Goal: Task Accomplishment & Management: Manage account settings

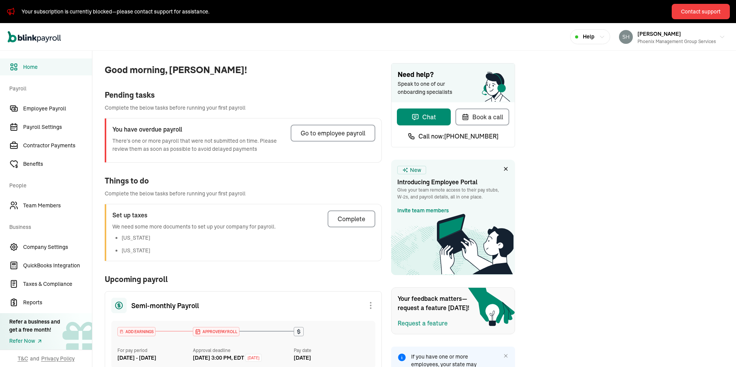
drag, startPoint x: 31, startPoint y: 128, endPoint x: 219, endPoint y: 157, distance: 190.0
click at [31, 128] on span "Payroll Settings" at bounding box center [57, 127] width 69 height 8
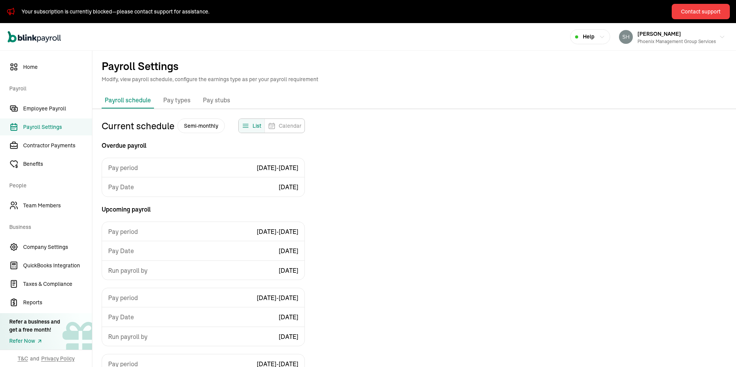
click at [174, 102] on p "Pay types" at bounding box center [176, 100] width 27 height 10
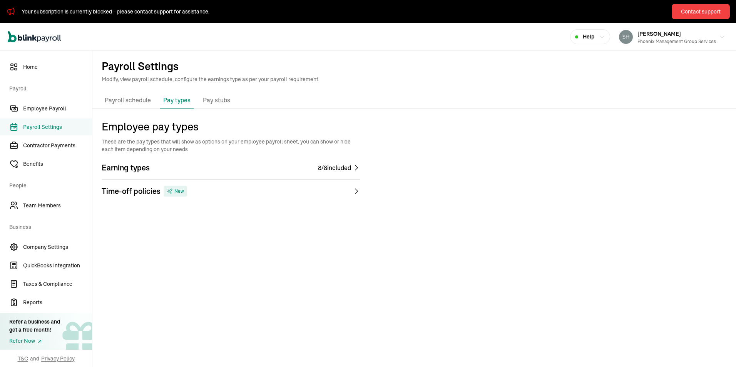
click at [214, 98] on p "Pay stubs" at bounding box center [216, 100] width 27 height 10
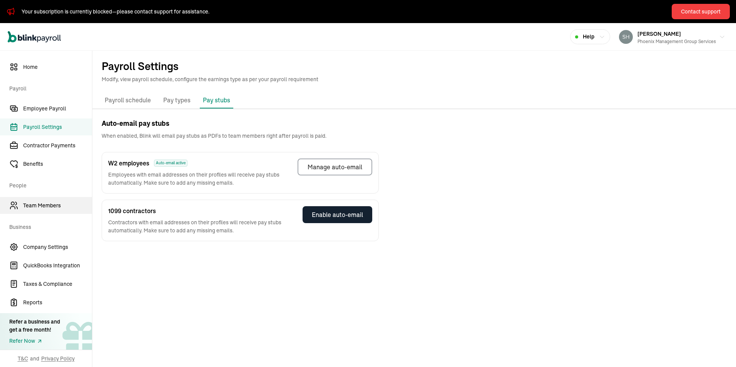
click at [29, 206] on span "Team Members" at bounding box center [57, 206] width 69 height 8
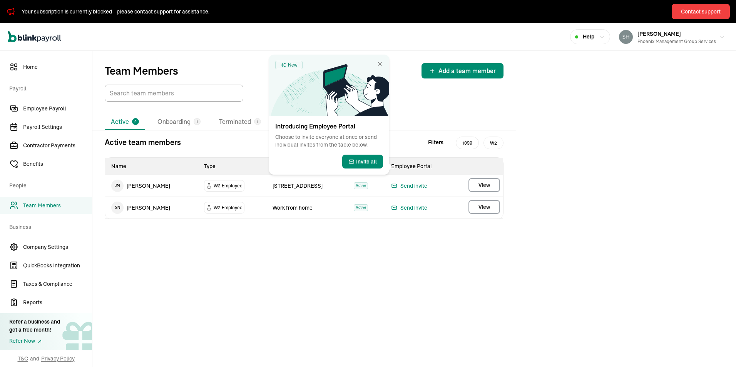
click at [481, 206] on span "View" at bounding box center [484, 207] width 12 height 8
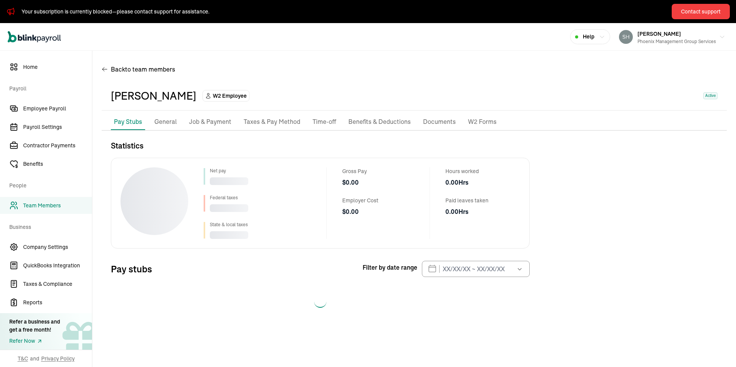
select select "2025"
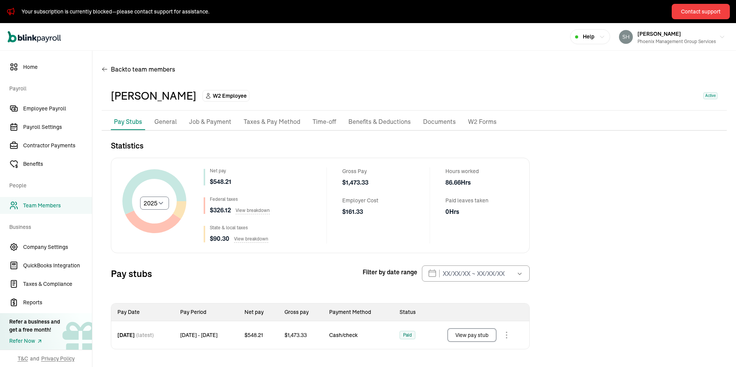
click at [472, 335] on button "View pay stub" at bounding box center [471, 335] width 49 height 14
click at [470, 334] on button "View pay stub" at bounding box center [471, 335] width 49 height 14
click at [52, 111] on span "Employee Payroll" at bounding box center [57, 109] width 69 height 8
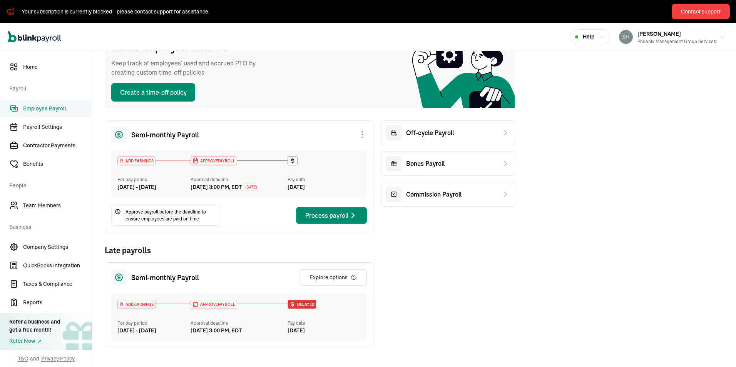
scroll to position [154, 0]
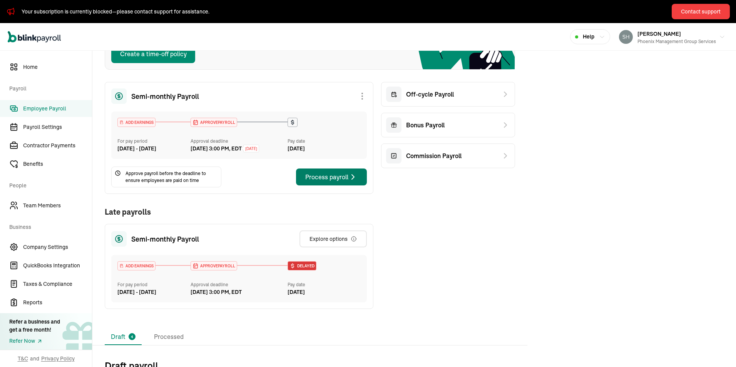
click at [325, 182] on div "Process payroll" at bounding box center [331, 176] width 52 height 9
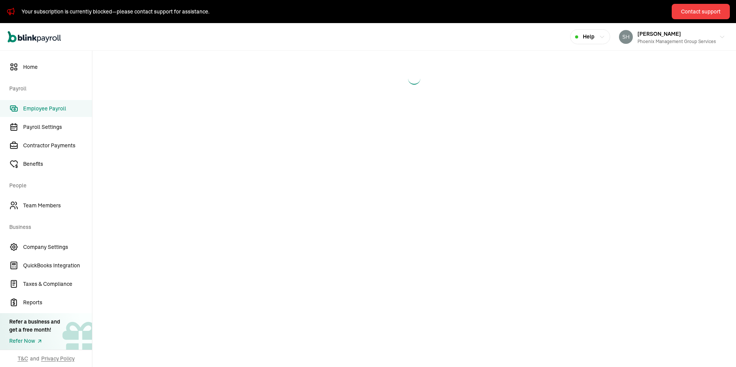
select select "direct_deposit"
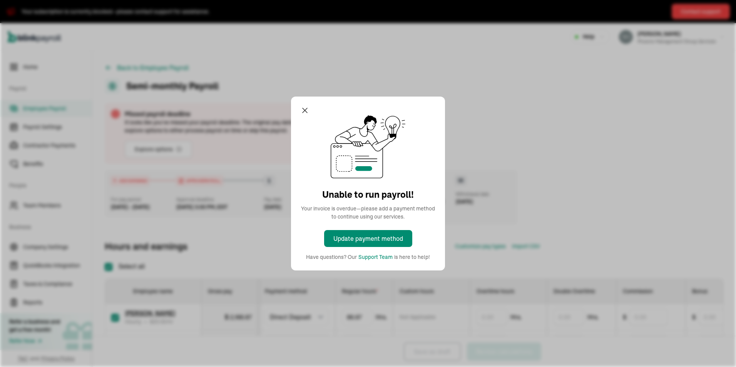
checkbox input "true"
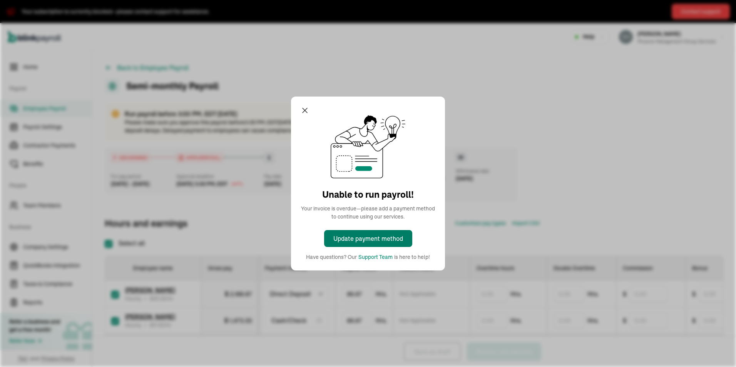
click at [354, 239] on div "Update payment method" at bounding box center [368, 238] width 70 height 9
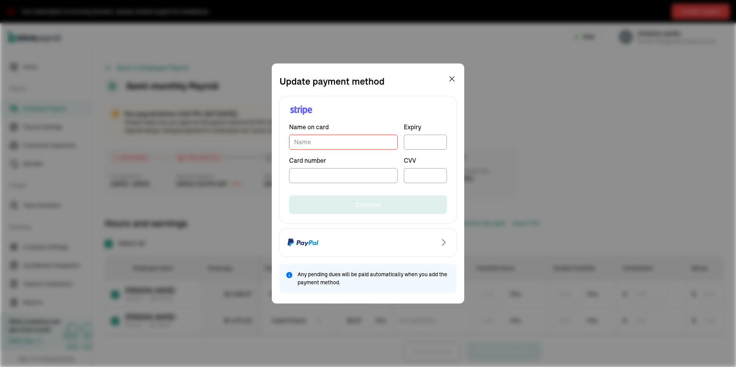
click at [317, 140] on input "TextInput" at bounding box center [343, 142] width 108 height 15
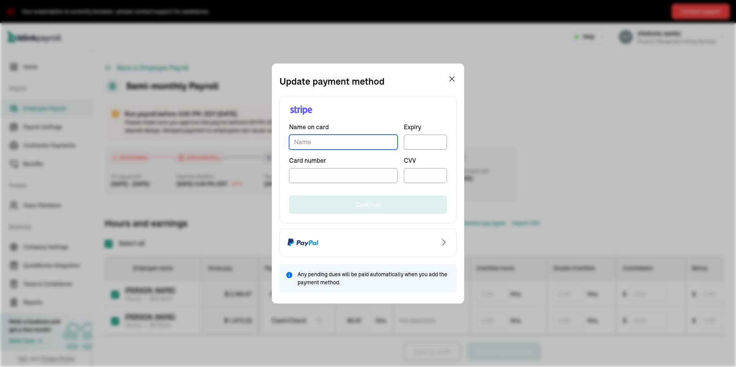
click at [317, 145] on input "TextInput" at bounding box center [343, 142] width 108 height 15
type input "[PERSON_NAME]"
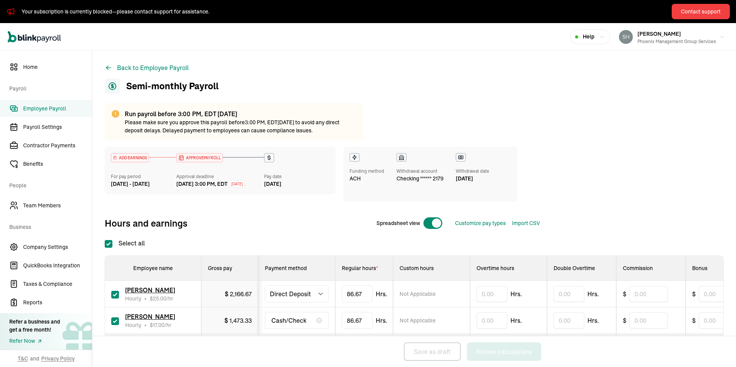
scroll to position [38, 0]
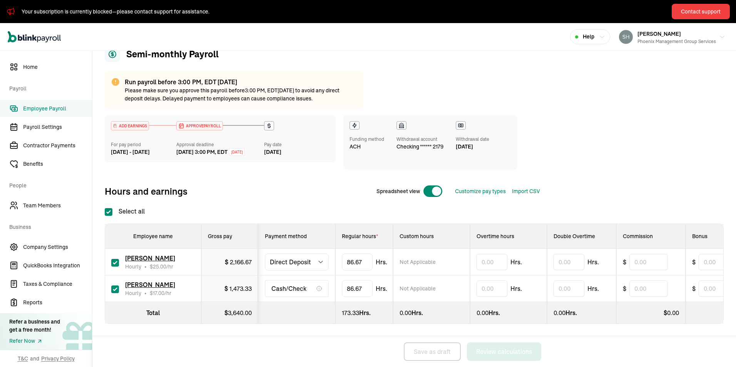
click at [114, 260] on input "checkbox" at bounding box center [115, 263] width 8 height 8
checkbox input "false"
type input "0.00"
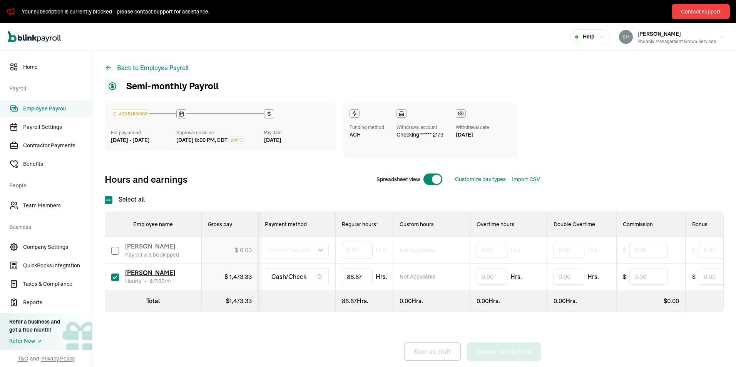
scroll to position [0, 0]
click at [310, 278] on div "Cash/Check" at bounding box center [297, 276] width 64 height 17
click at [504, 324] on div "ADD EARNINGS For pay period [DATE] - [DATE] Approval deadline [DATE] 8:00 PM, E…" at bounding box center [414, 223] width 619 height 240
click at [36, 109] on span "Employee Payroll" at bounding box center [57, 109] width 69 height 8
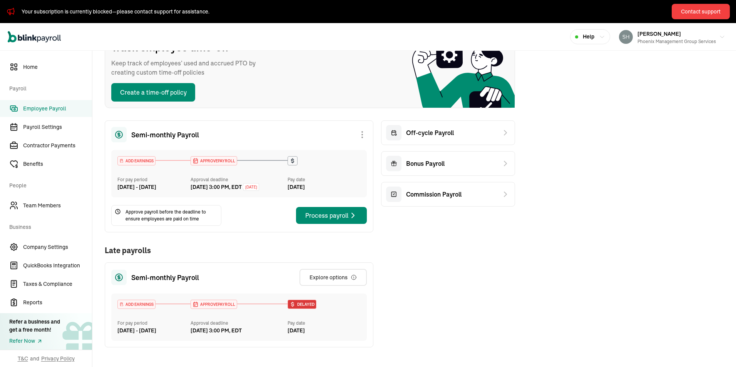
scroll to position [154, 0]
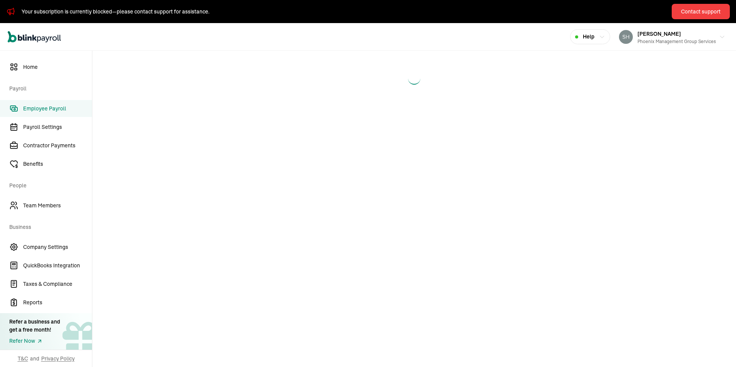
select select "manual"
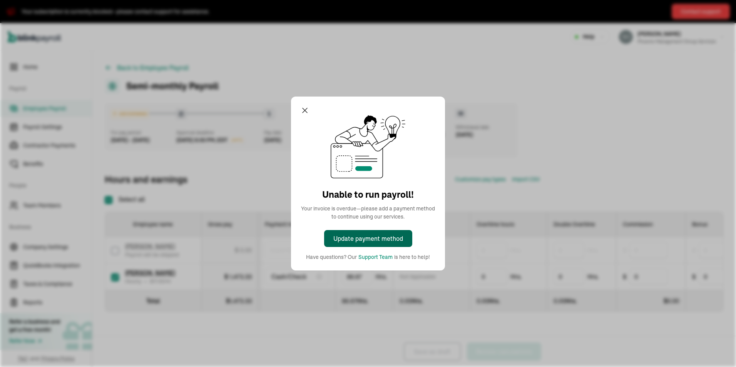
click at [354, 238] on div "Update payment method" at bounding box center [368, 238] width 70 height 9
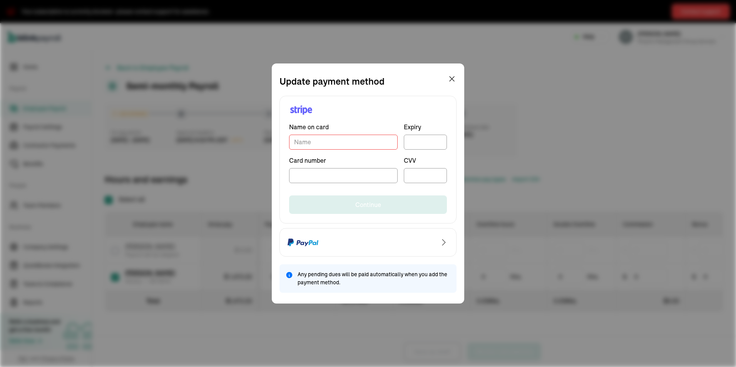
click at [320, 142] on input "TextInput" at bounding box center [343, 142] width 108 height 15
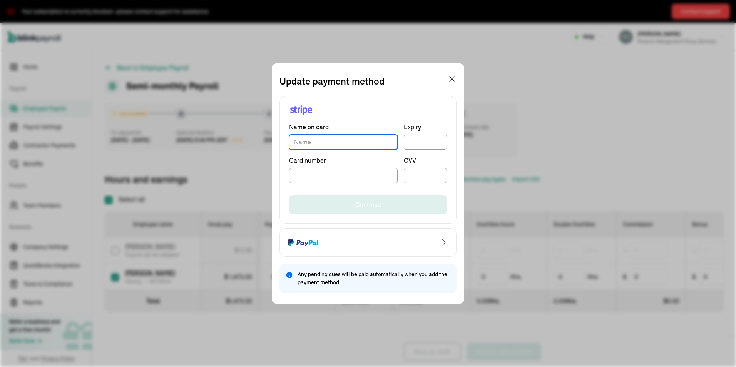
click at [321, 142] on input "TextInput" at bounding box center [343, 142] width 108 height 15
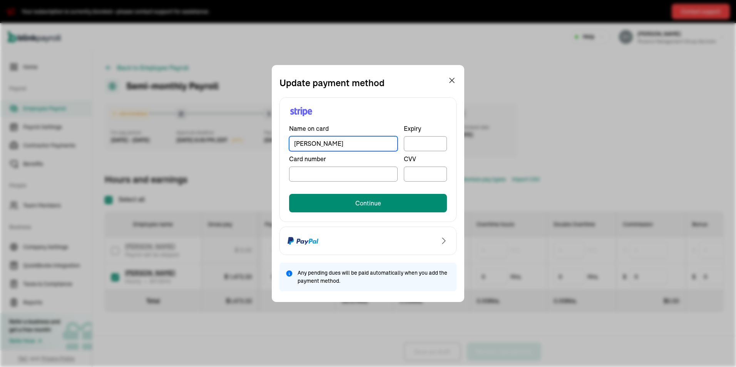
type input "[PERSON_NAME]"
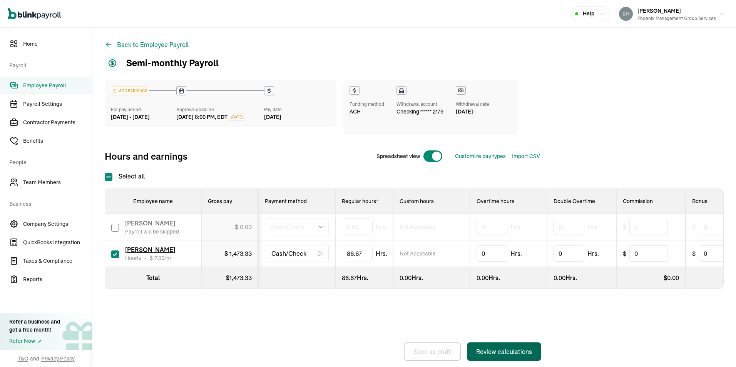
click at [497, 350] on div "Review calculations" at bounding box center [504, 351] width 56 height 9
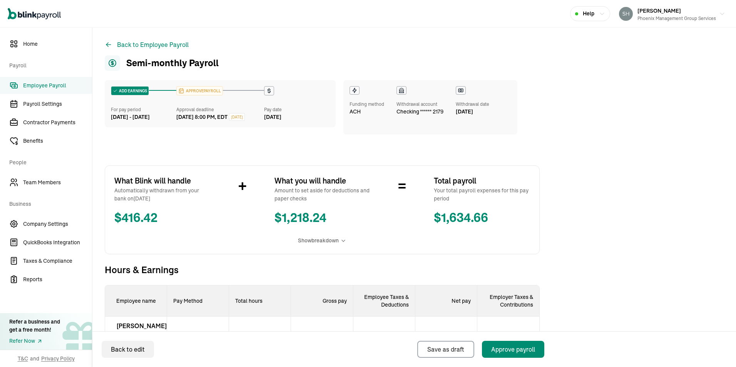
scroll to position [83, 0]
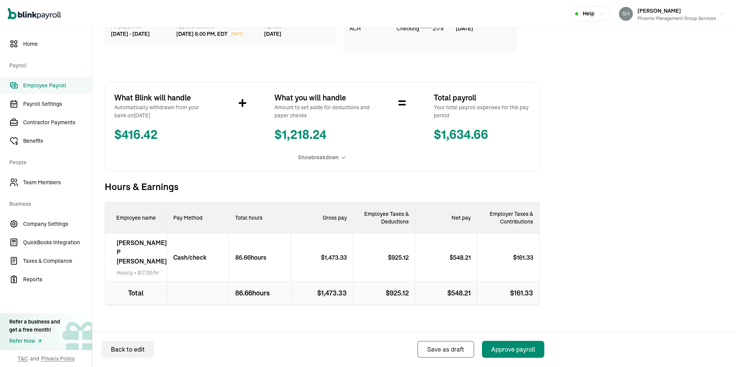
click at [395, 255] on p "$ 925.12" at bounding box center [401, 257] width 27 height 9
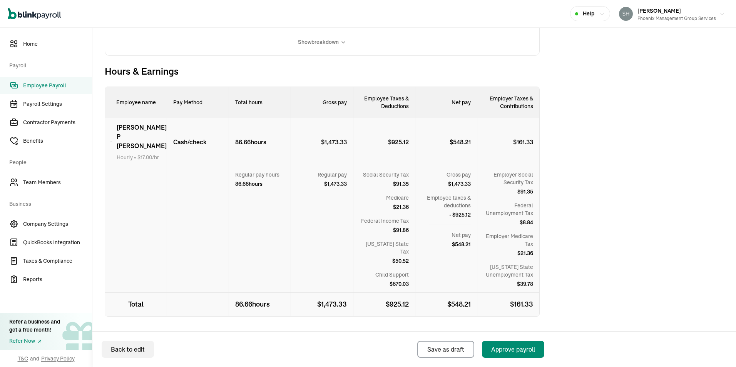
scroll to position [160, 0]
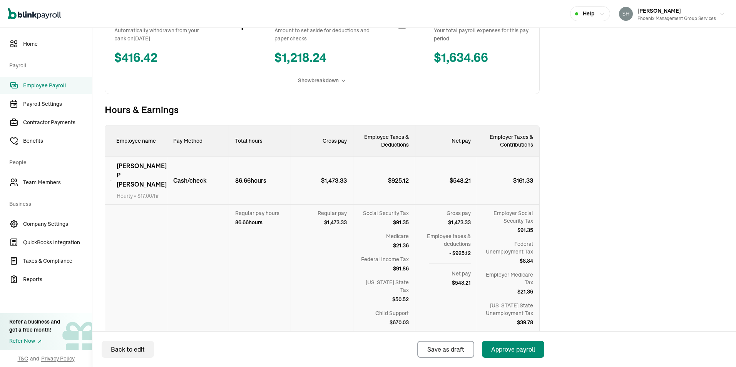
click at [400, 178] on p "$ 925.12" at bounding box center [401, 180] width 27 height 9
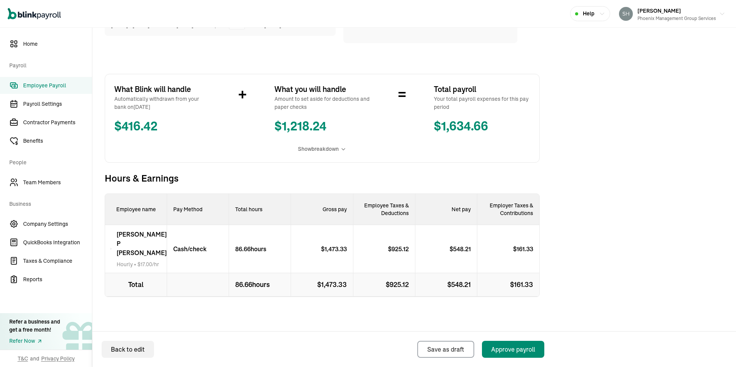
scroll to position [83, 0]
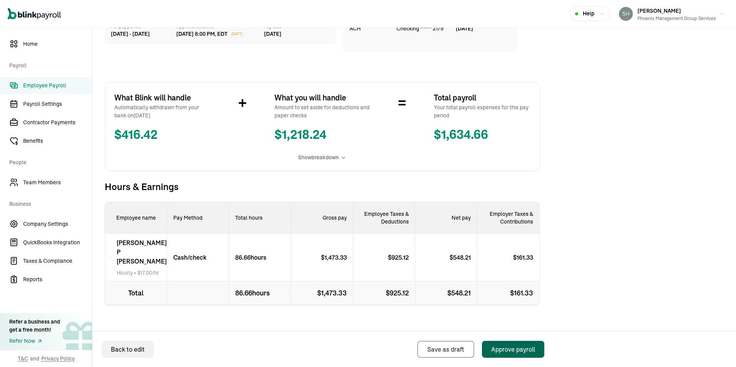
click at [511, 349] on div "Approve payroll" at bounding box center [513, 349] width 44 height 9
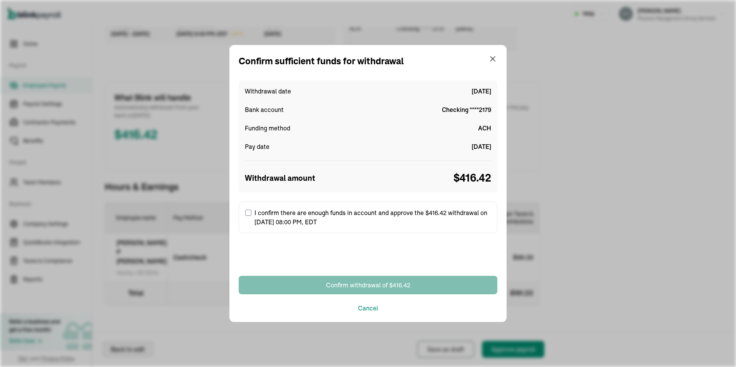
click at [250, 212] on input "I confirm there are enough funds in account and approve the $416.42 withdrawal …" at bounding box center [248, 213] width 6 height 6
checkbox input "true"
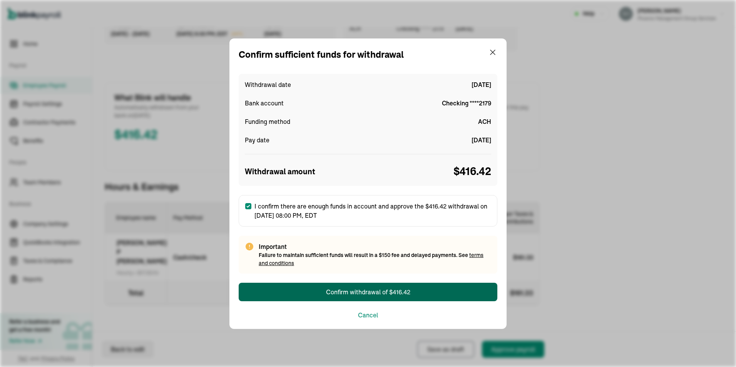
click at [360, 293] on div "Confirm withdrawal of $416.42" at bounding box center [368, 291] width 84 height 9
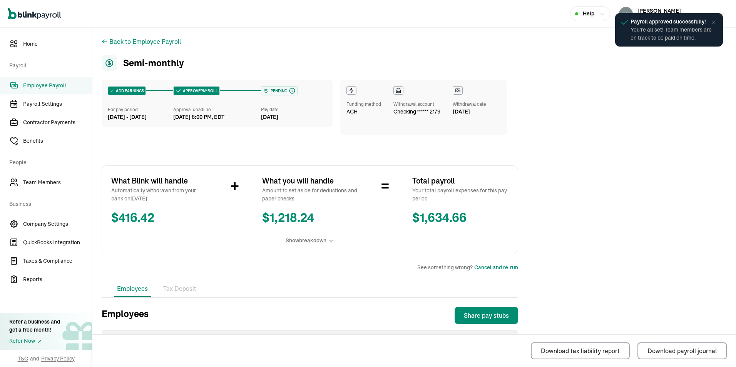
scroll to position [77, 0]
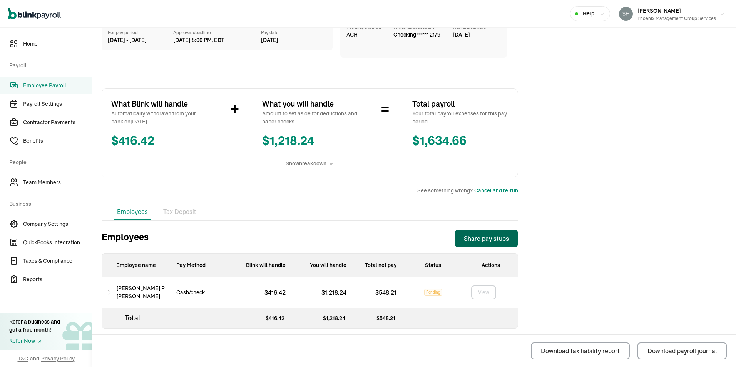
click at [486, 237] on div "Share pay stubs" at bounding box center [486, 238] width 45 height 9
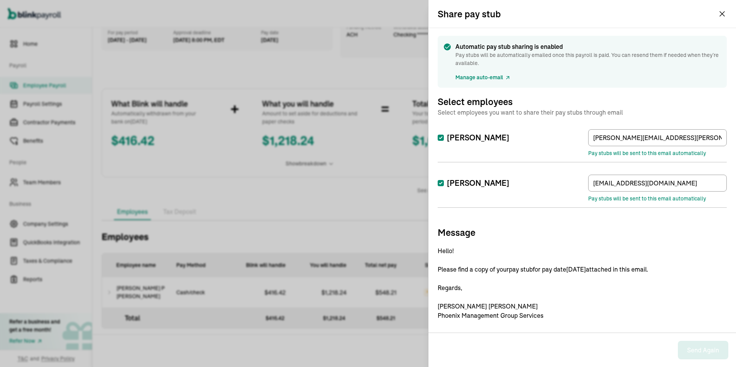
click at [440, 138] on input "[PERSON_NAME]" at bounding box center [440, 138] width 6 height 6
checkbox input "false"
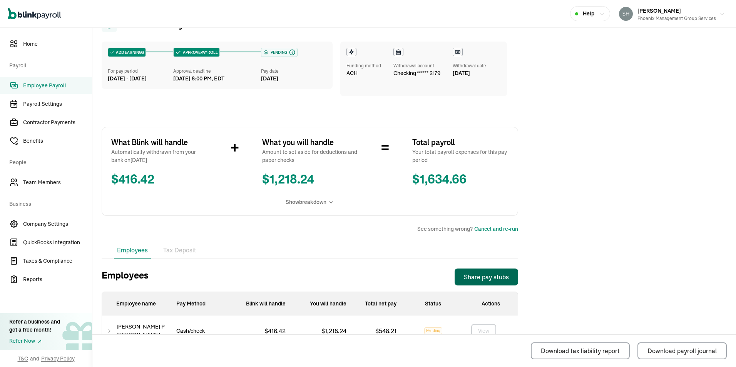
scroll to position [0, 0]
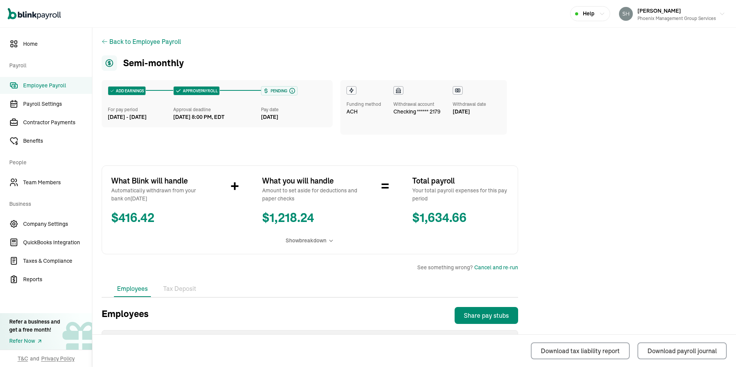
click at [39, 88] on span "Employee Payroll" at bounding box center [57, 86] width 69 height 8
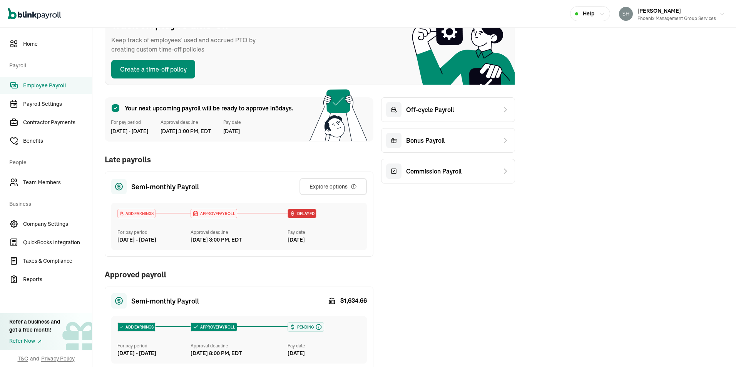
scroll to position [154, 0]
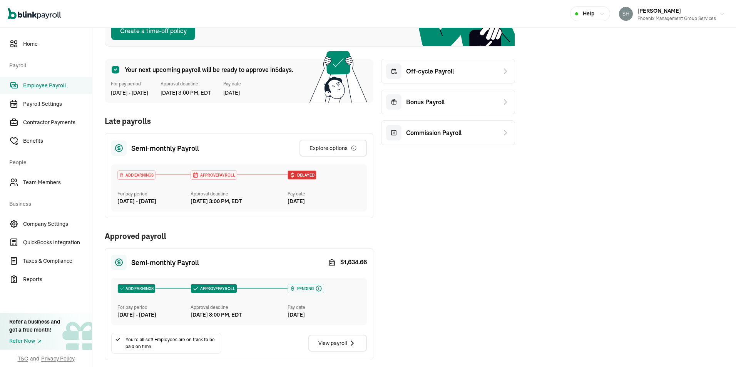
click at [34, 85] on span "Employee Payroll" at bounding box center [57, 86] width 69 height 8
click at [39, 100] on span "Payroll Settings" at bounding box center [57, 104] width 69 height 8
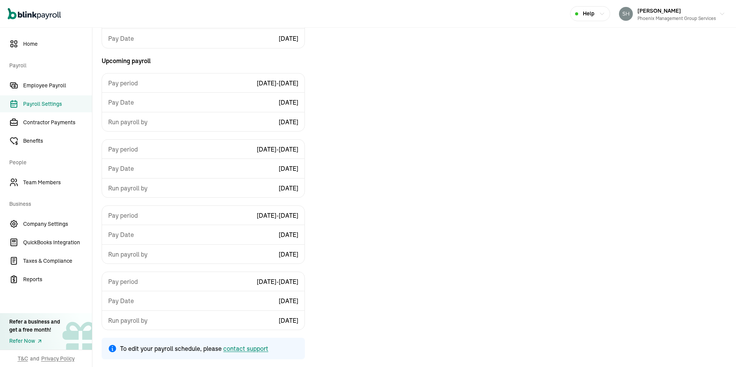
scroll to position [69, 0]
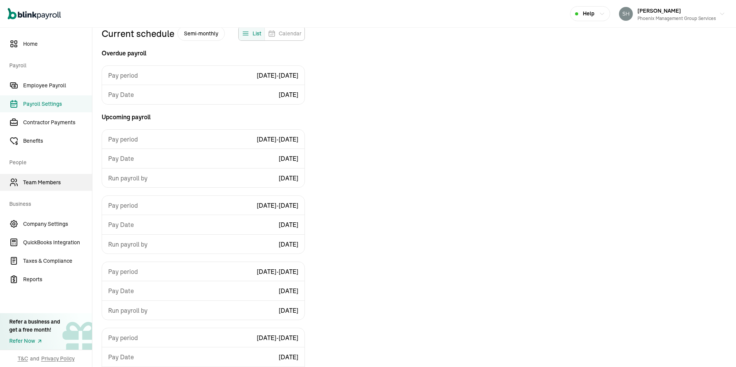
click at [37, 181] on span "Team Members" at bounding box center [57, 183] width 69 height 8
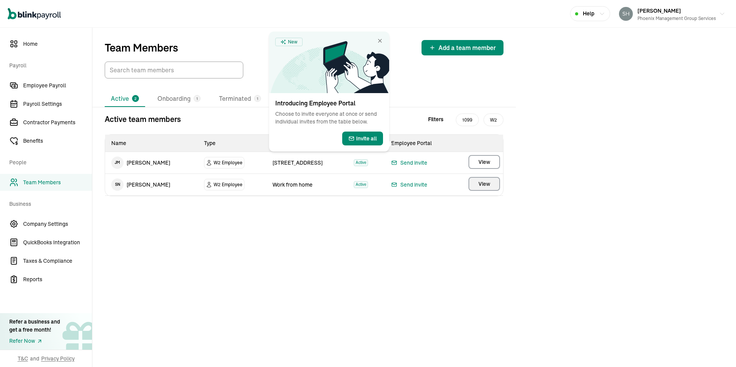
select select "2025"
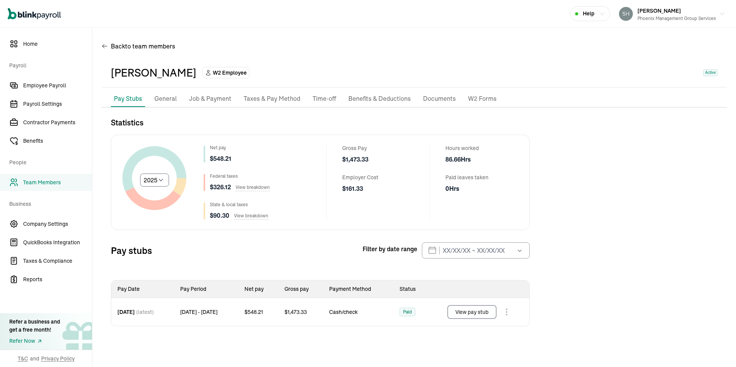
click at [464, 314] on button "View pay stub" at bounding box center [471, 312] width 49 height 14
click at [32, 105] on span "Payroll Settings" at bounding box center [57, 104] width 69 height 8
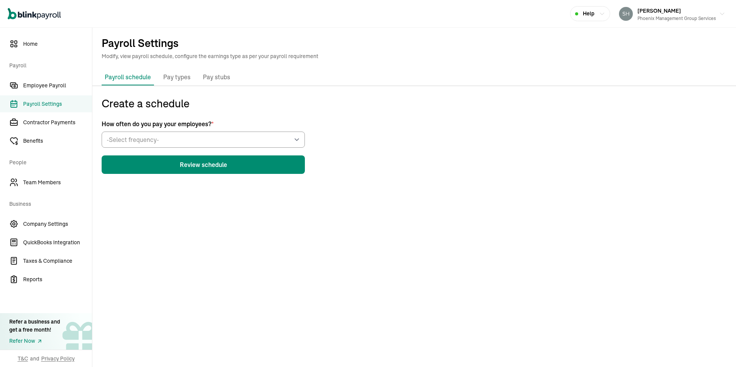
scroll to position [69, 0]
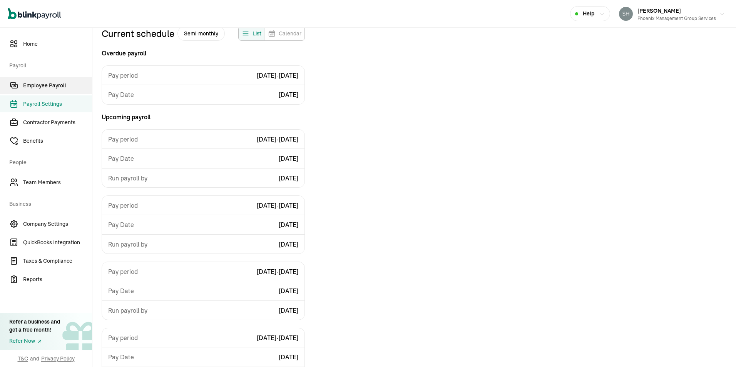
click at [42, 87] on span "Employee Payroll" at bounding box center [57, 86] width 69 height 8
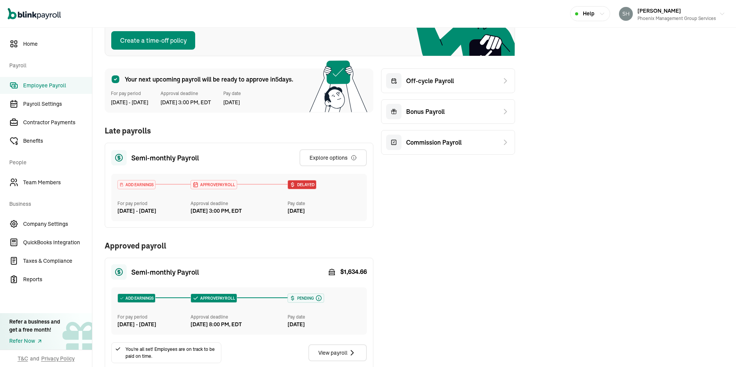
scroll to position [106, 0]
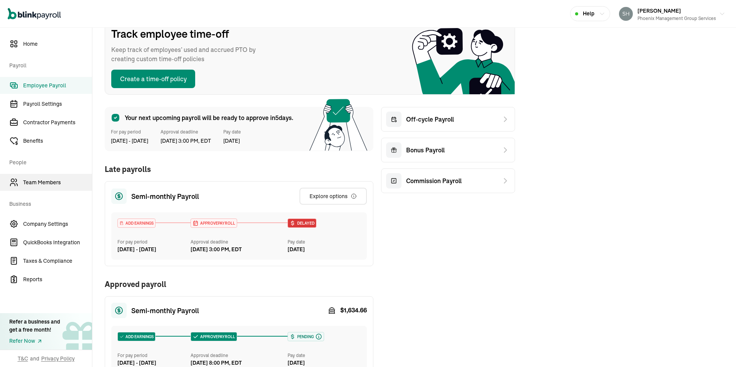
click at [35, 183] on span "Team Members" at bounding box center [57, 183] width 69 height 8
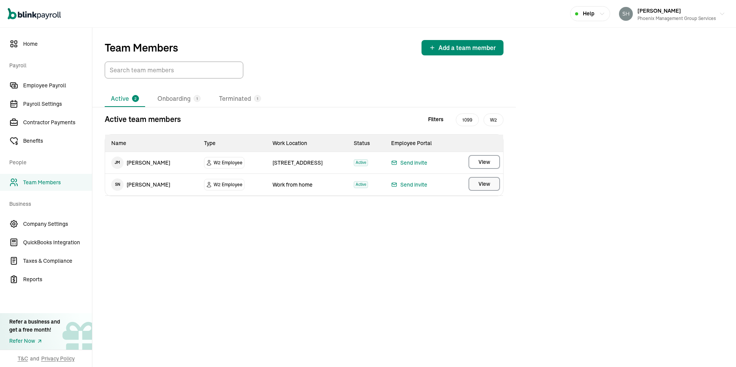
select select "2025"
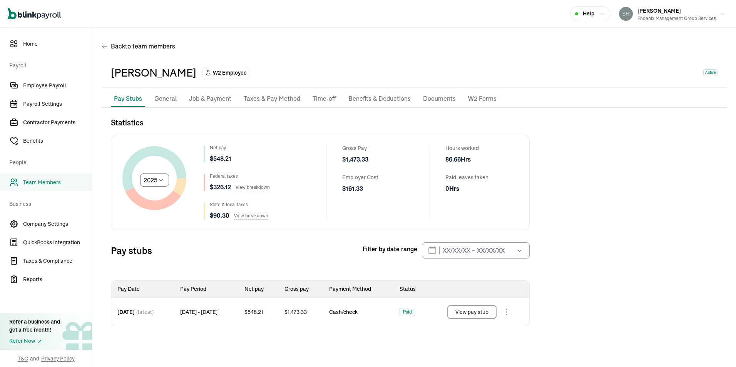
click at [281, 97] on p "Taxes & Pay Method" at bounding box center [272, 99] width 57 height 10
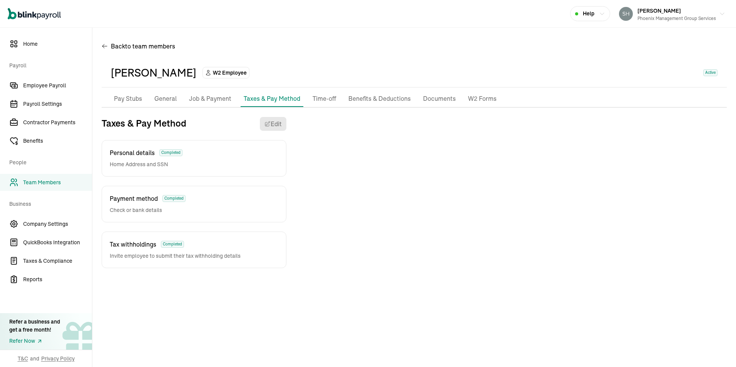
click at [322, 100] on p "Time-off" at bounding box center [323, 99] width 23 height 10
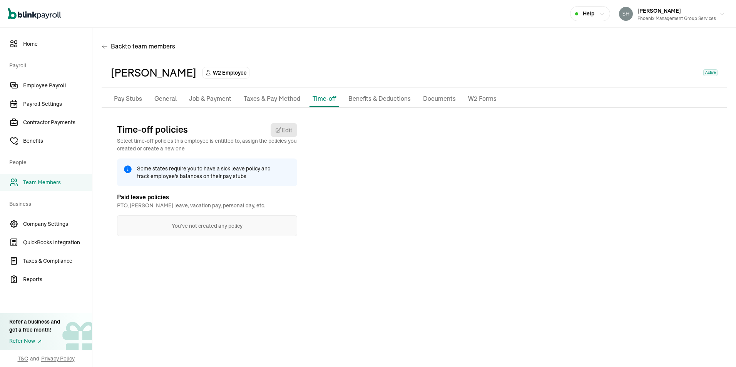
click at [372, 97] on p "Benefits & Deductions" at bounding box center [379, 99] width 62 height 10
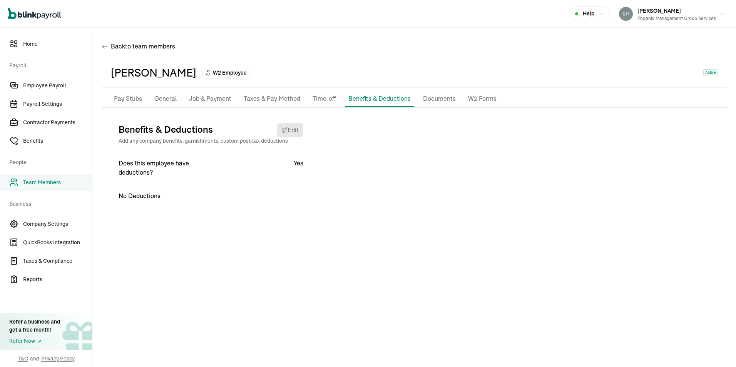
click at [435, 97] on p "Documents" at bounding box center [439, 99] width 33 height 10
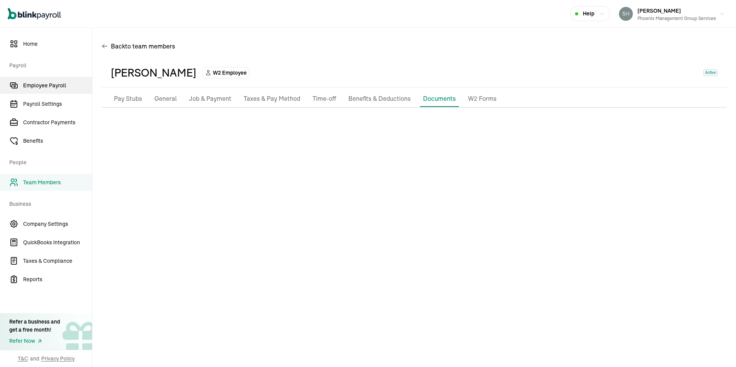
click at [50, 84] on span "Employee Payroll" at bounding box center [57, 86] width 69 height 8
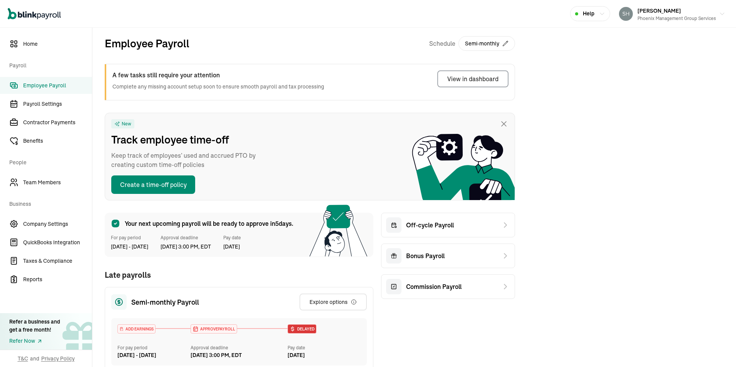
click at [37, 85] on span "Employee Payroll" at bounding box center [57, 86] width 69 height 8
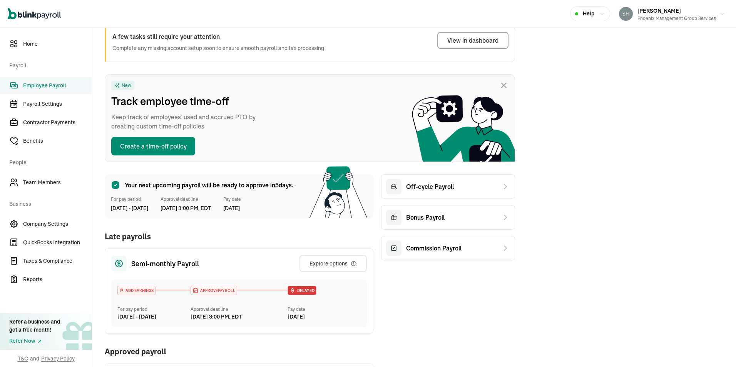
scroll to position [77, 0]
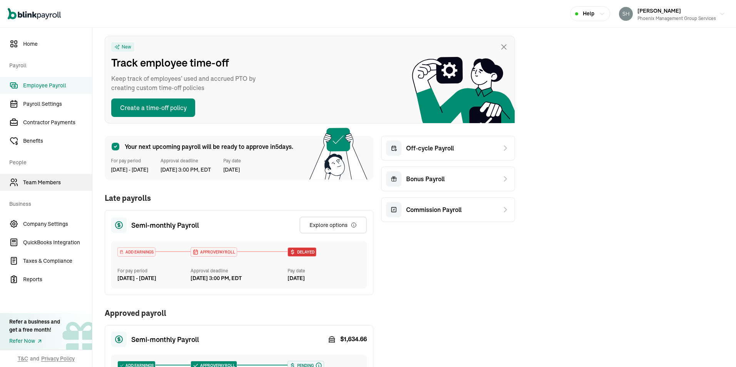
click at [30, 180] on span "Team Members" at bounding box center [57, 183] width 69 height 8
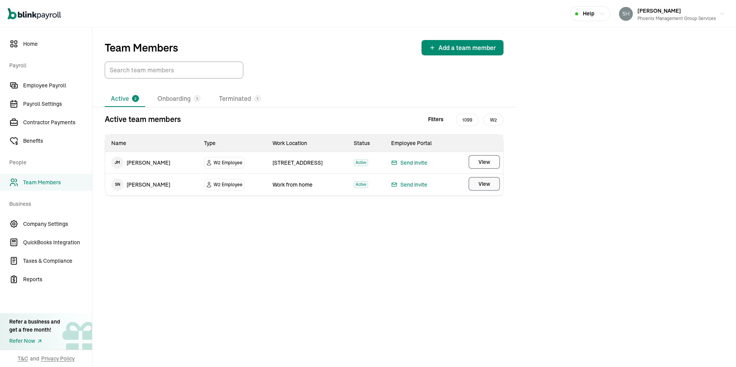
select select "2025"
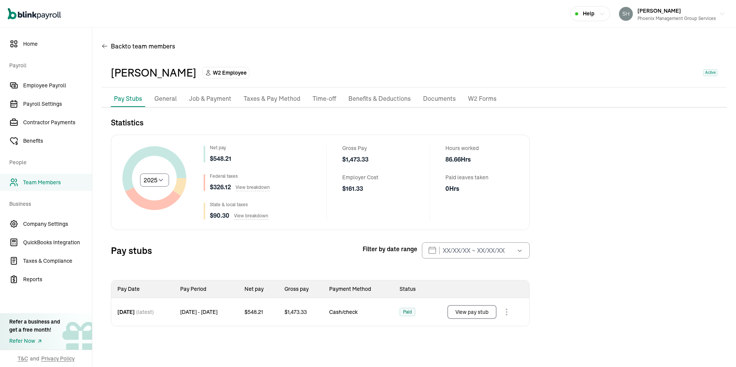
click at [476, 98] on p "W2 Forms" at bounding box center [482, 99] width 28 height 10
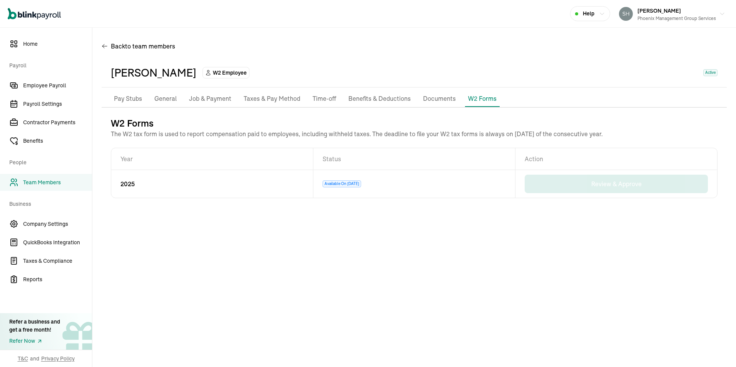
click at [136, 97] on p "Pay Stubs" at bounding box center [128, 99] width 28 height 10
select select "2025"
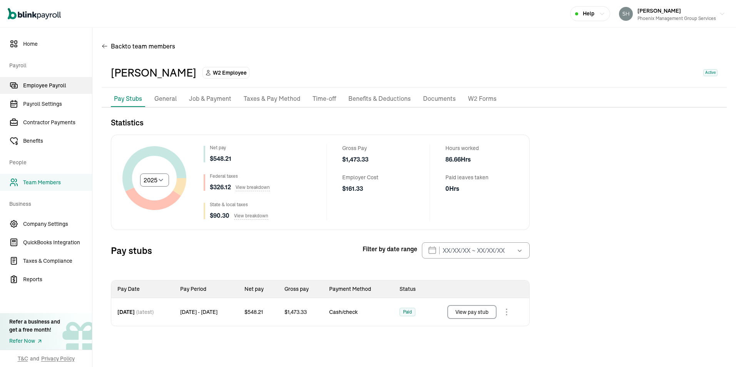
click at [37, 84] on span "Employee Payroll" at bounding box center [57, 86] width 69 height 8
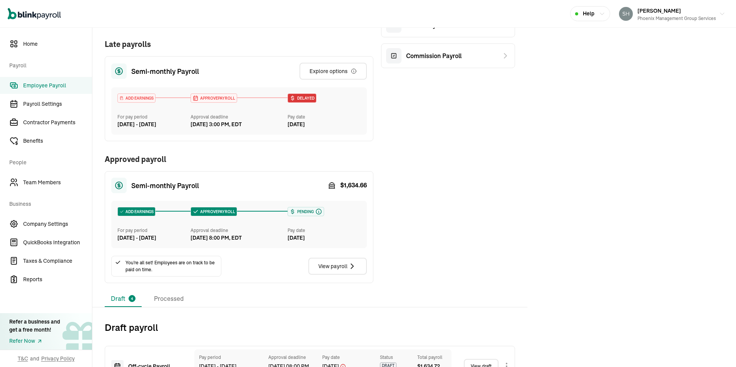
scroll to position [192, 0]
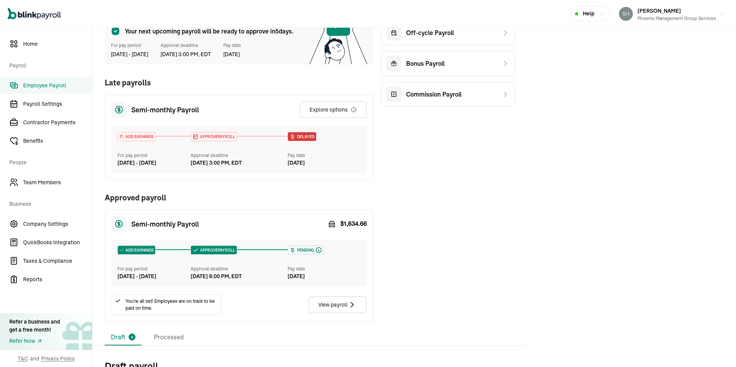
click at [147, 163] on div "[DATE] - [DATE]" at bounding box center [153, 163] width 73 height 8
click at [196, 163] on div "[DATE] 3:00 PM, EDT" at bounding box center [215, 163] width 51 height 8
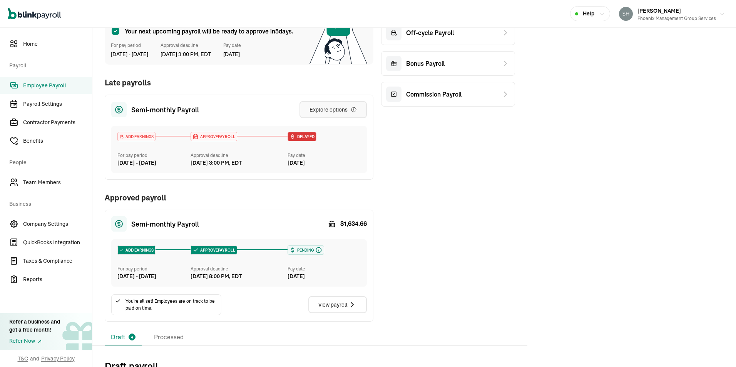
click at [328, 107] on div "Explore options" at bounding box center [332, 110] width 47 height 8
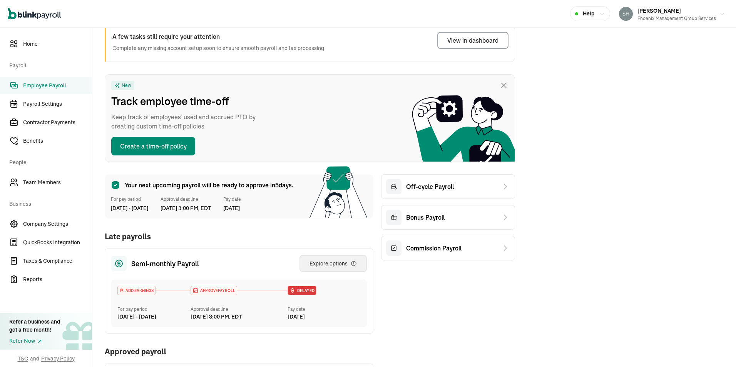
scroll to position [0, 0]
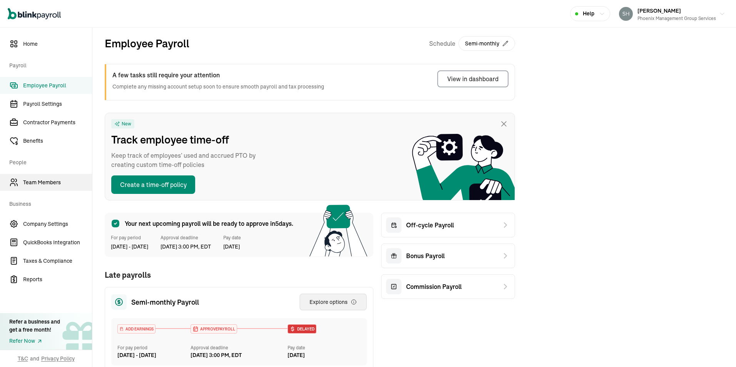
click at [38, 180] on span "Team Members" at bounding box center [57, 183] width 69 height 8
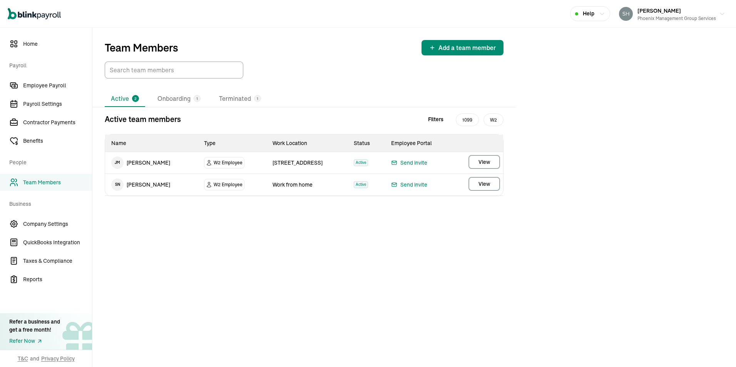
click at [47, 184] on span "Team Members" at bounding box center [57, 183] width 69 height 8
select select "2025"
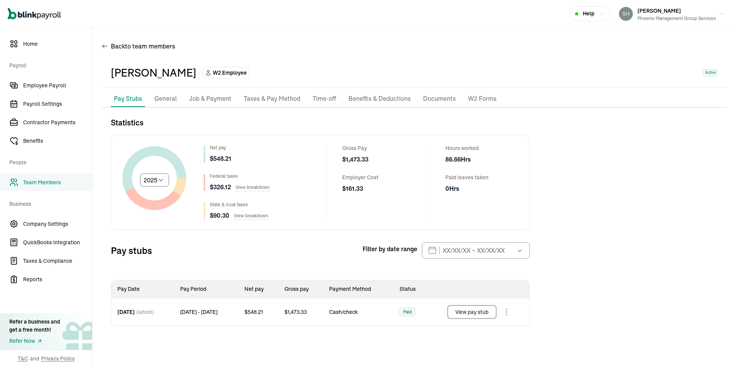
click at [163, 96] on p "General" at bounding box center [165, 99] width 22 height 10
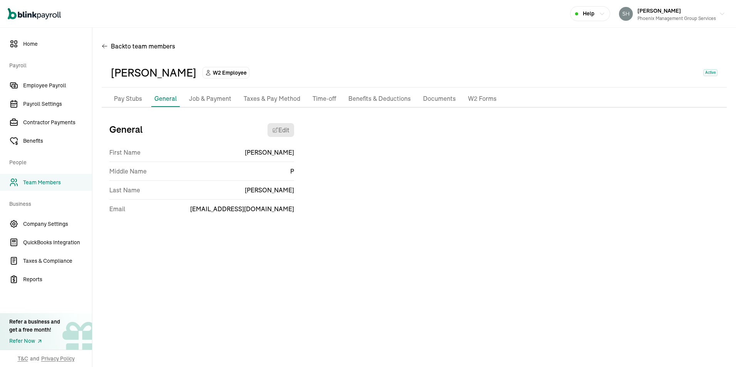
click at [212, 98] on p "Job & Payment" at bounding box center [210, 99] width 42 height 10
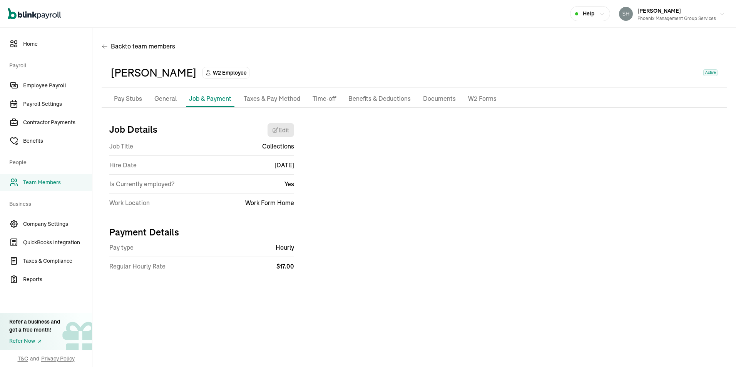
click at [270, 97] on p "Taxes & Pay Method" at bounding box center [272, 99] width 57 height 10
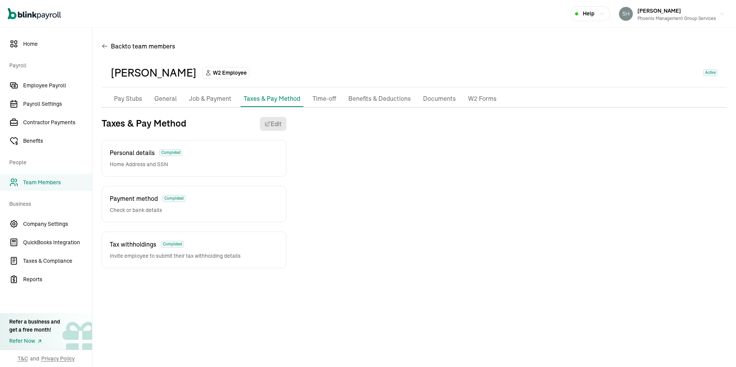
click at [360, 95] on p "Benefits & Deductions" at bounding box center [379, 99] width 62 height 10
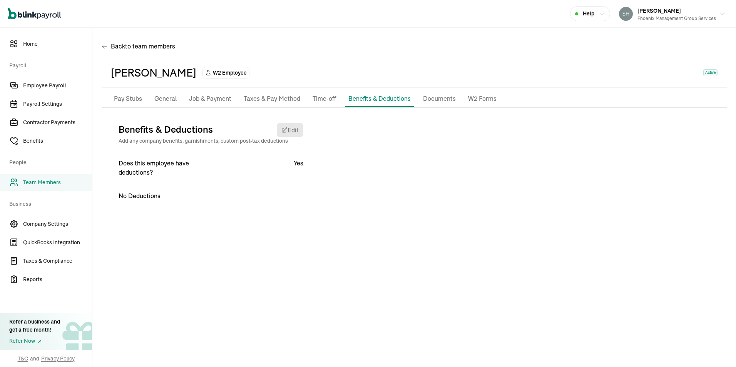
click at [437, 97] on p "Documents" at bounding box center [439, 99] width 33 height 10
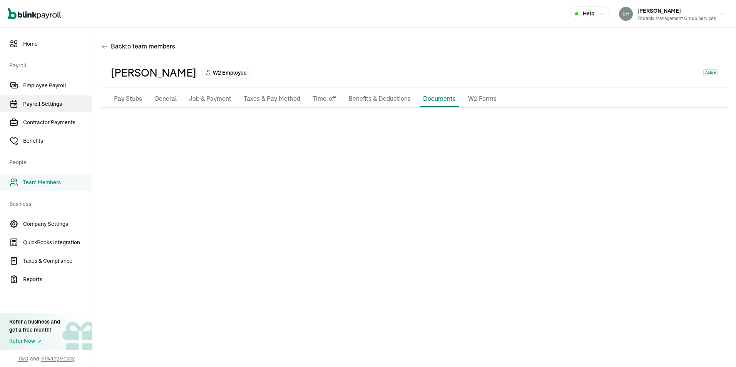
click at [37, 102] on span "Payroll Settings" at bounding box center [57, 104] width 69 height 8
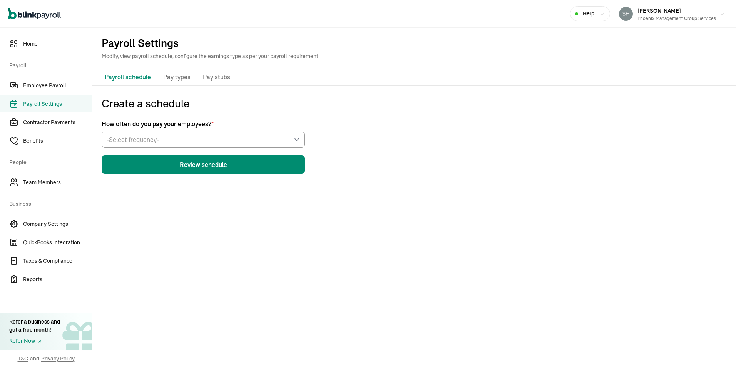
scroll to position [69, 0]
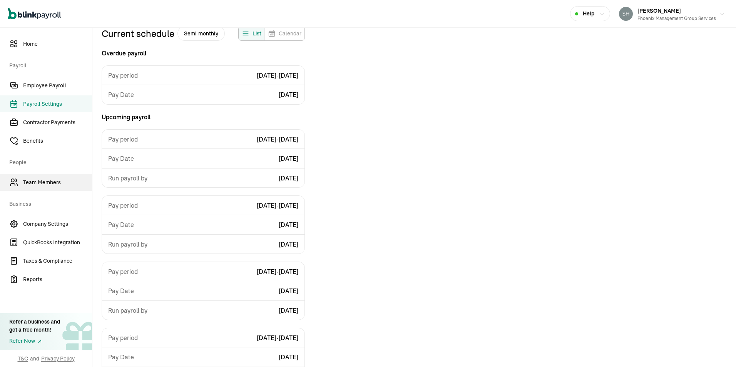
click at [35, 185] on span "Team Members" at bounding box center [57, 183] width 69 height 8
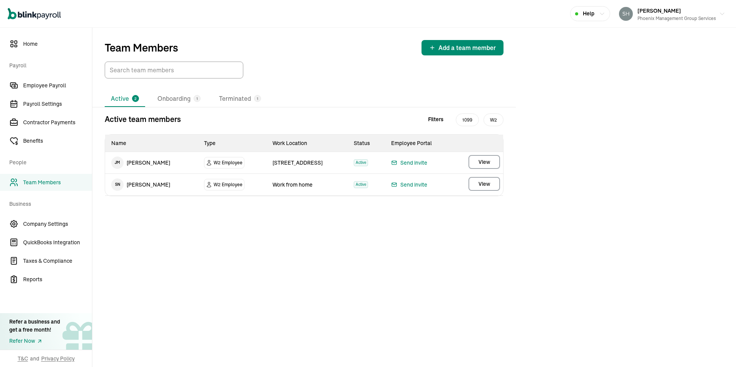
click at [27, 182] on span "Team Members" at bounding box center [57, 183] width 69 height 8
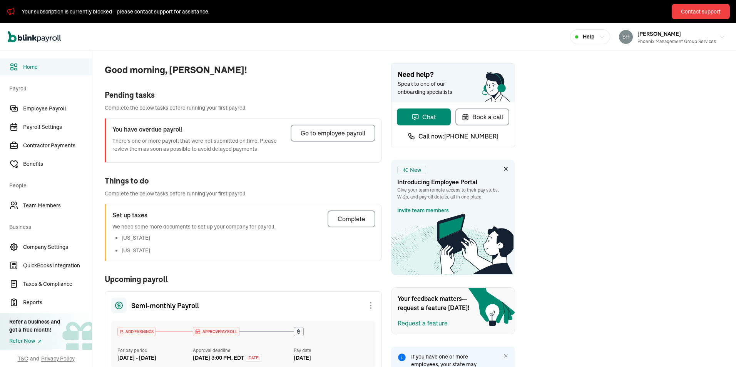
drag, startPoint x: 31, startPoint y: 128, endPoint x: 219, endPoint y: 157, distance: 190.0
click at [31, 128] on span "Payroll Settings" at bounding box center [57, 127] width 69 height 8
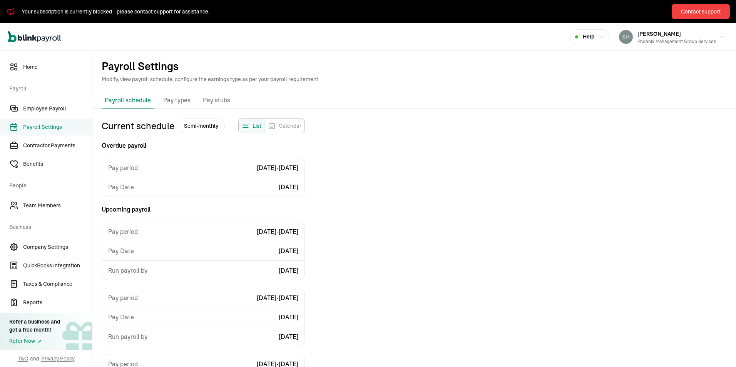
click at [174, 102] on p "Pay types" at bounding box center [176, 100] width 27 height 10
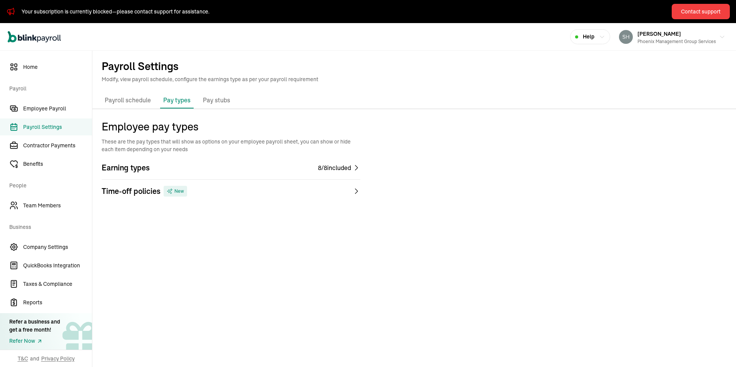
click at [214, 98] on p "Pay stubs" at bounding box center [216, 100] width 27 height 10
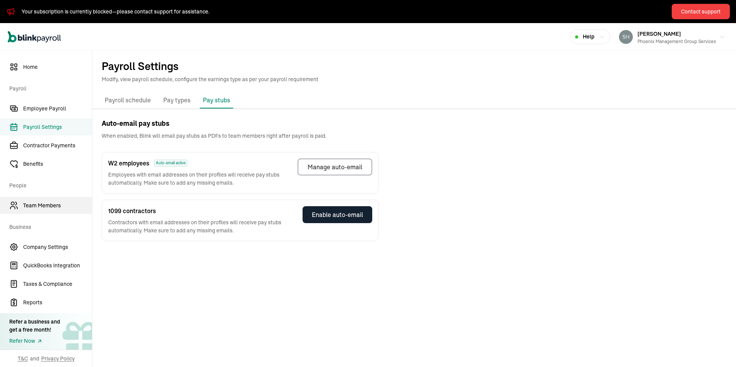
click at [29, 206] on span "Team Members" at bounding box center [57, 206] width 69 height 8
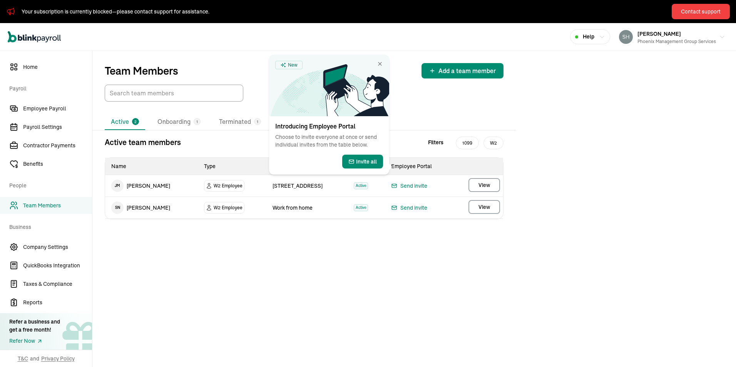
click at [481, 206] on span "View" at bounding box center [484, 207] width 12 height 8
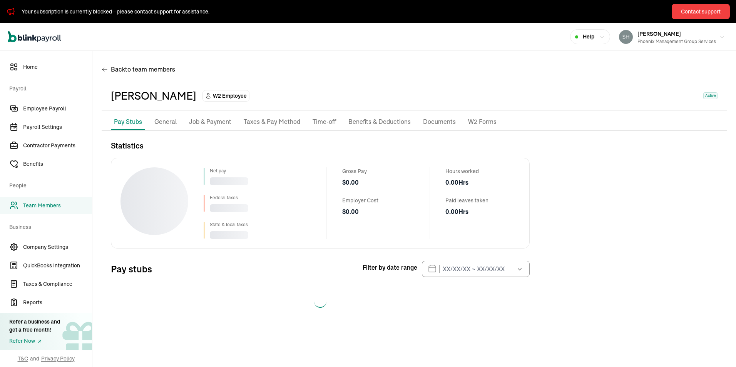
select select "2025"
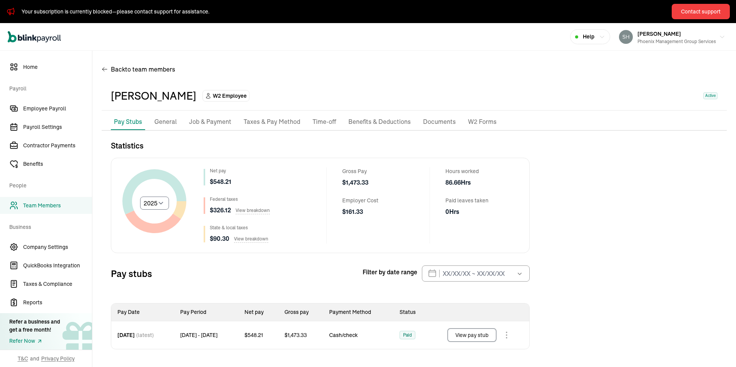
click at [472, 335] on button "View pay stub" at bounding box center [471, 335] width 49 height 14
click at [470, 334] on button "View pay stub" at bounding box center [471, 335] width 49 height 14
click at [52, 111] on span "Employee Payroll" at bounding box center [57, 109] width 69 height 8
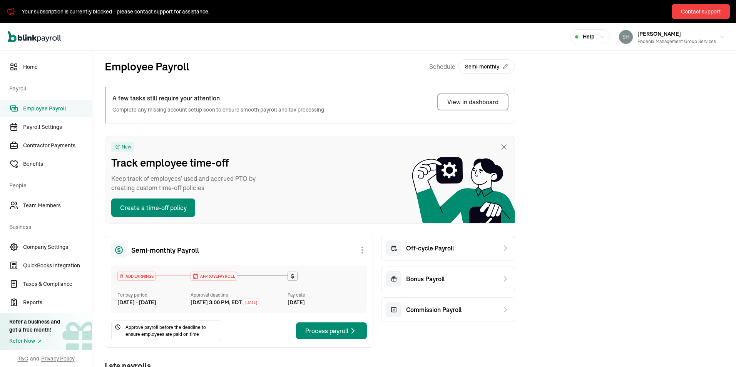
scroll to position [154, 0]
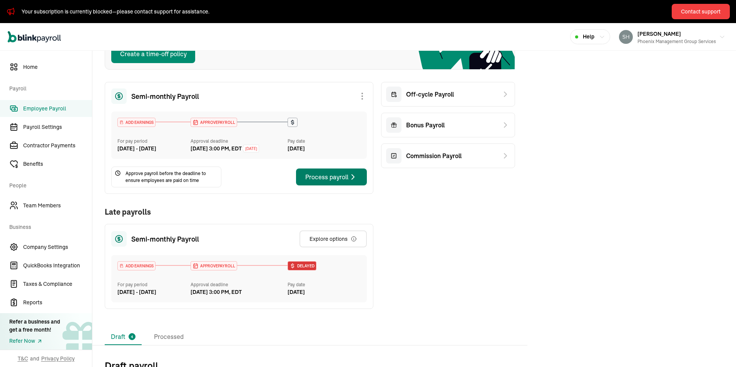
click at [325, 182] on div "Process payroll" at bounding box center [331, 176] width 52 height 9
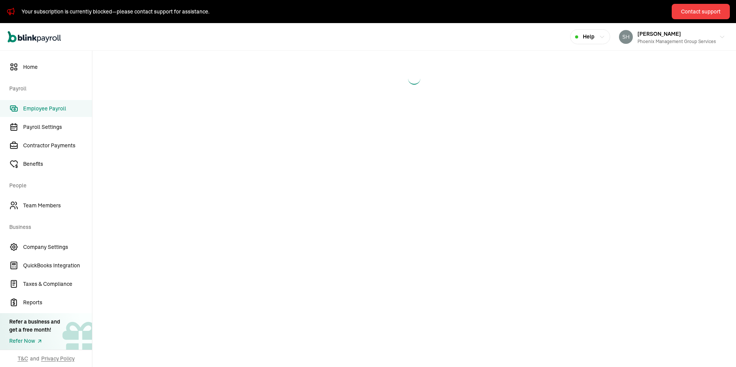
select select "direct_deposit"
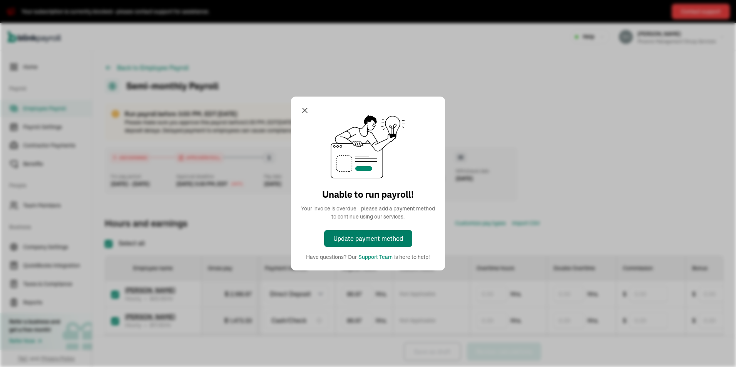
click at [354, 239] on div "Update payment method" at bounding box center [368, 238] width 70 height 9
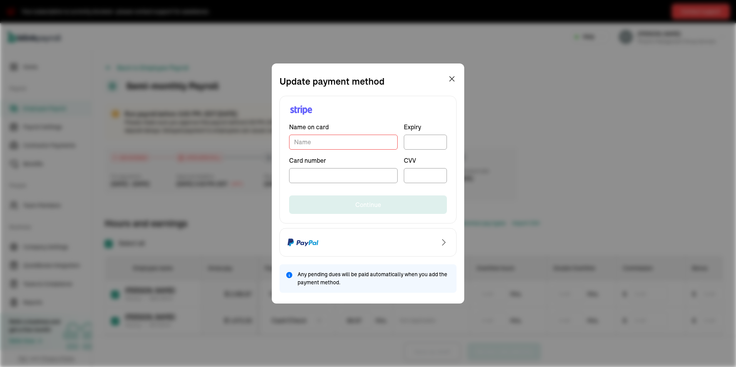
click at [317, 140] on input "TextInput" at bounding box center [343, 142] width 108 height 15
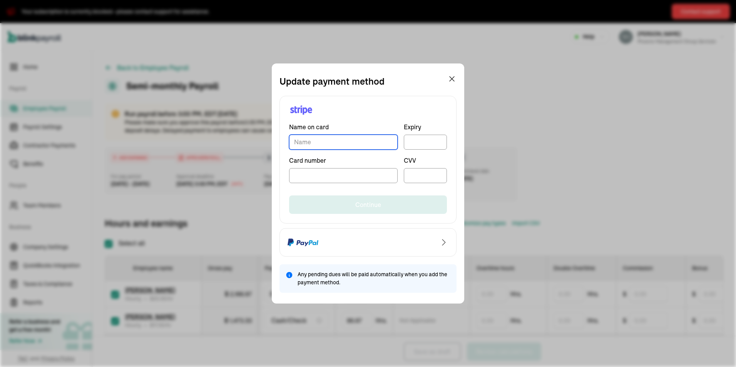
click at [317, 145] on input "TextInput" at bounding box center [343, 142] width 108 height 15
type input "[PERSON_NAME]"
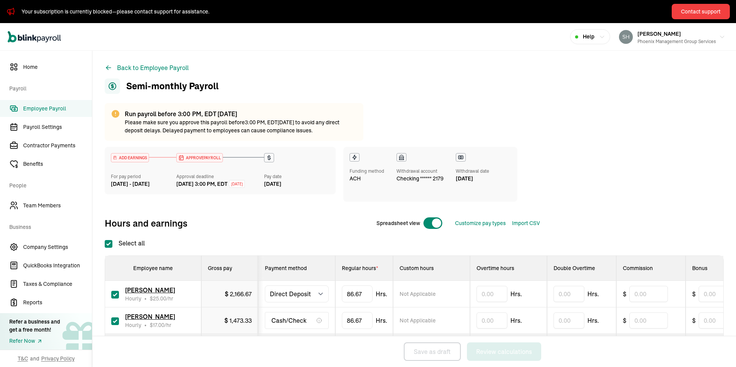
scroll to position [38, 0]
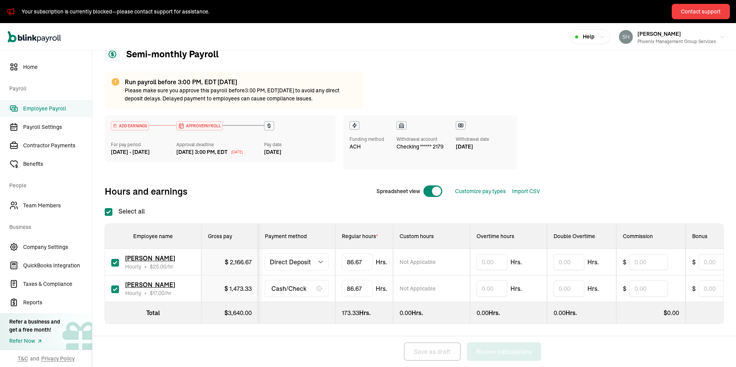
click at [114, 260] on input "checkbox" at bounding box center [115, 263] width 8 height 8
checkbox input "false"
type input "0.00"
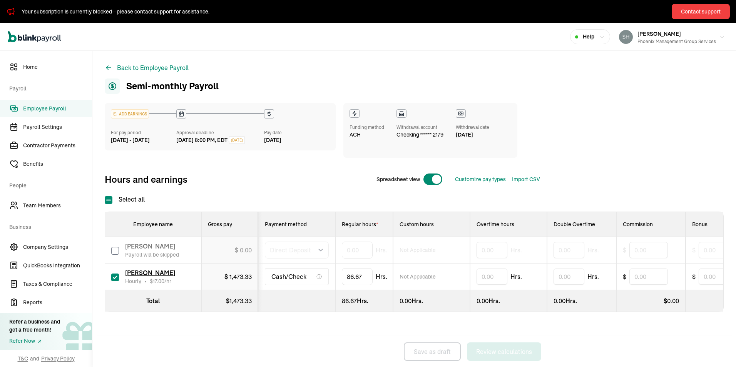
scroll to position [0, 0]
click at [310, 278] on div "Cash/Check" at bounding box center [297, 276] width 64 height 17
click at [504, 324] on div "ADD EARNINGS For pay period [DATE] - [DATE] Approval deadline [DATE] 8:00 PM, E…" at bounding box center [414, 223] width 619 height 240
click at [36, 109] on span "Employee Payroll" at bounding box center [57, 109] width 69 height 8
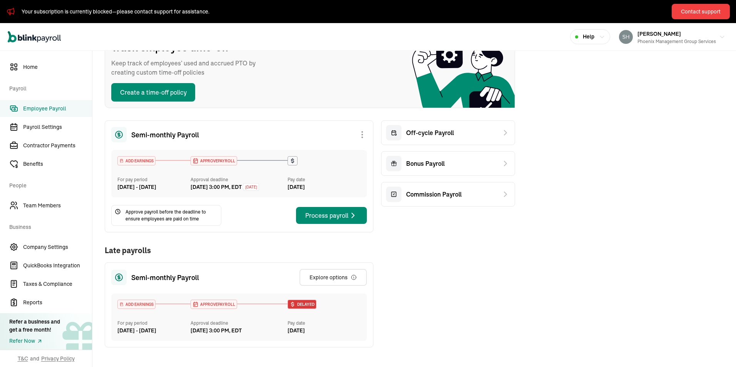
scroll to position [154, 0]
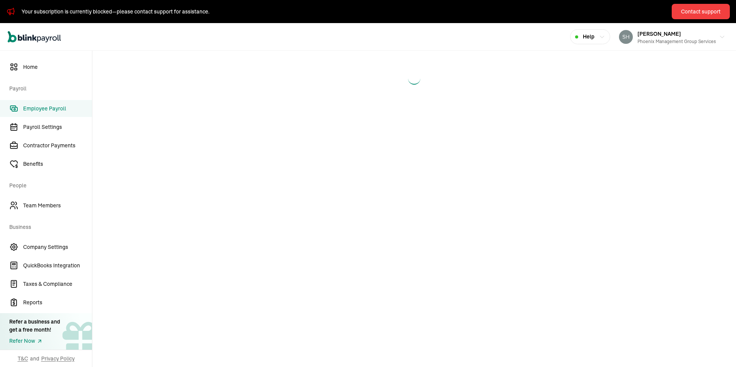
select select "manual"
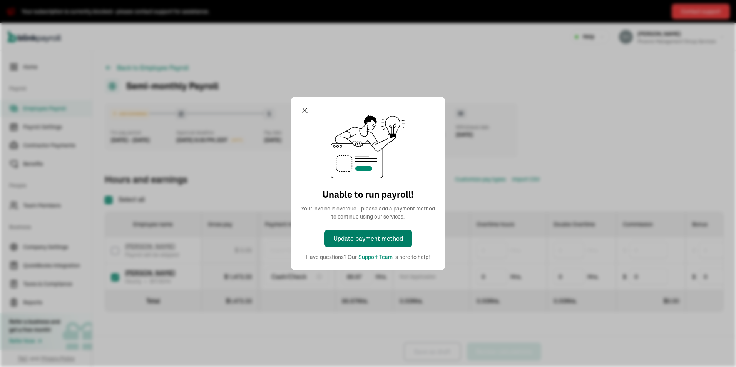
click at [354, 238] on div "Update payment method" at bounding box center [368, 238] width 70 height 9
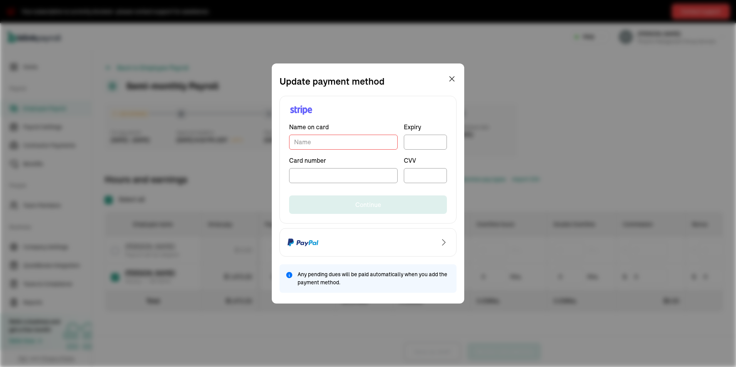
click at [320, 142] on input "TextInput" at bounding box center [343, 142] width 108 height 15
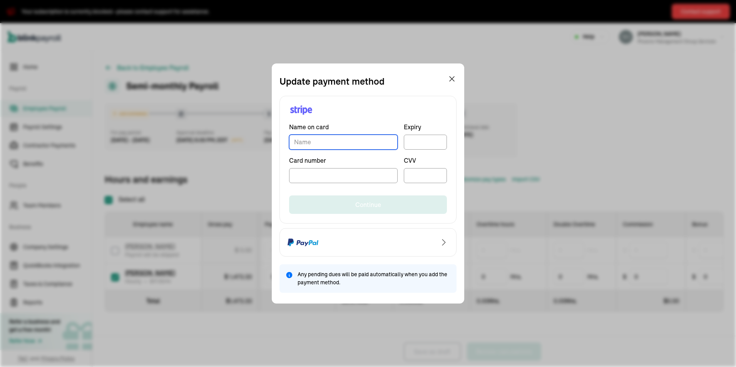
click at [321, 142] on input "TextInput" at bounding box center [343, 142] width 108 height 15
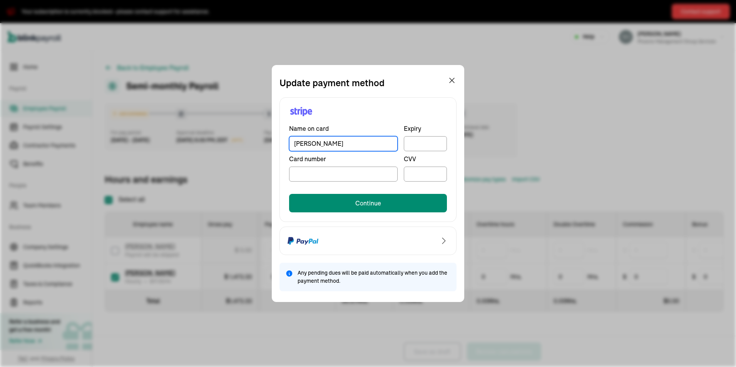
type input "[PERSON_NAME]"
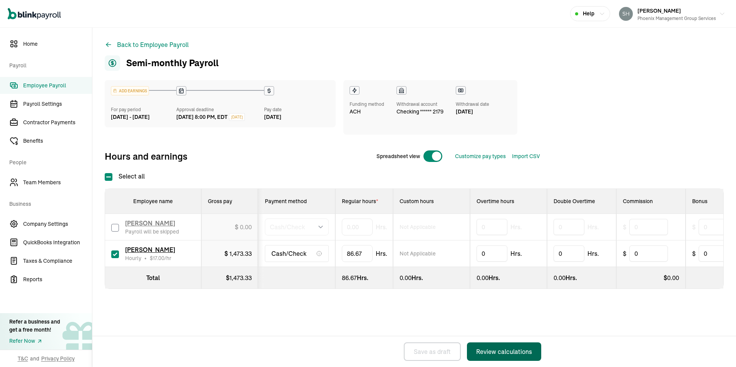
click at [497, 350] on div "Review calculations" at bounding box center [504, 351] width 56 height 9
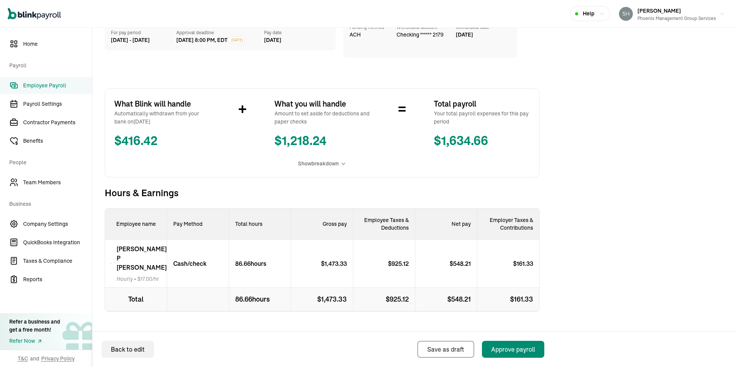
scroll to position [83, 0]
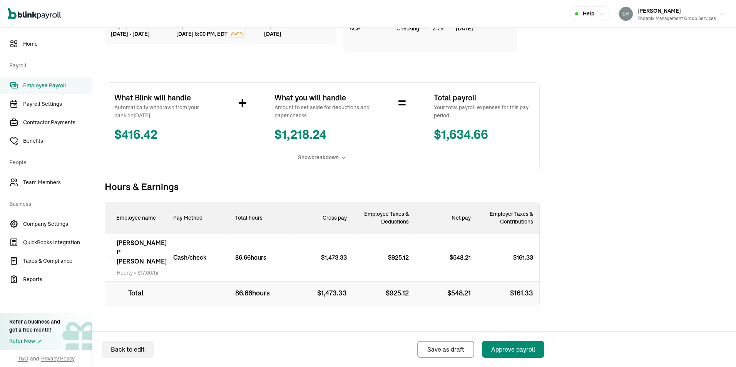
click at [395, 255] on p "$ 925.12" at bounding box center [401, 257] width 27 height 9
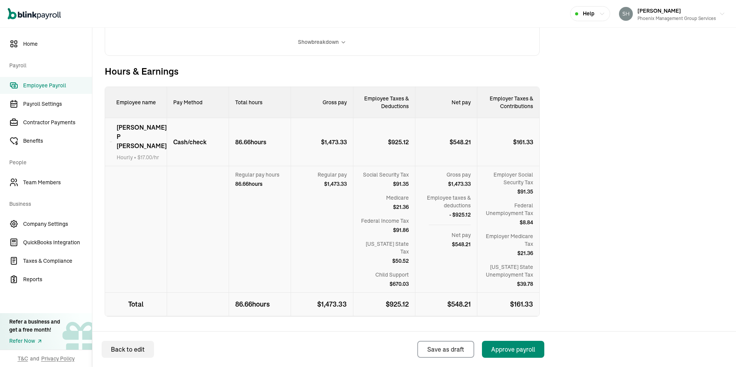
scroll to position [160, 0]
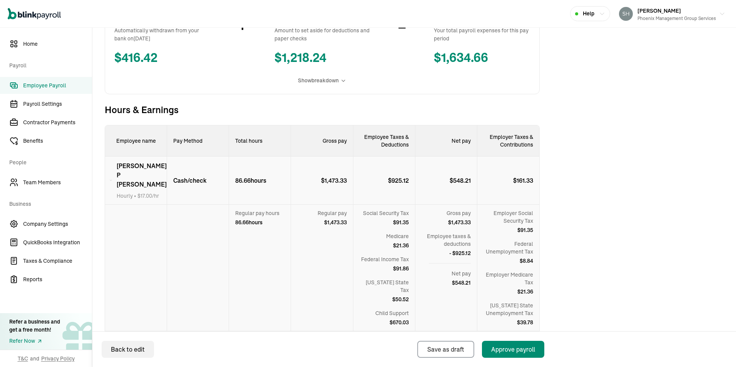
click at [400, 178] on p "$ 925.12" at bounding box center [401, 180] width 27 height 9
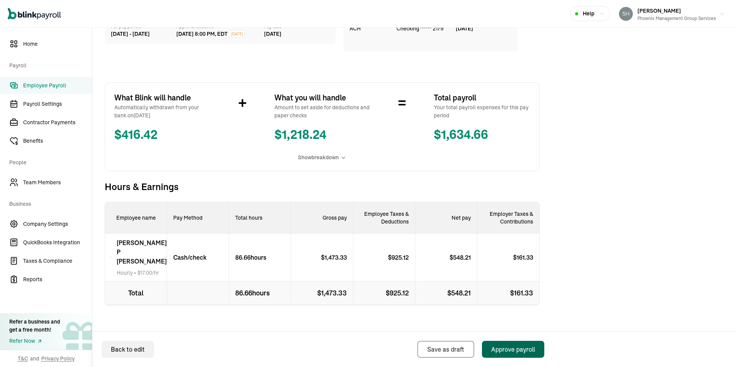
click at [511, 349] on div "Approve payroll" at bounding box center [513, 349] width 44 height 9
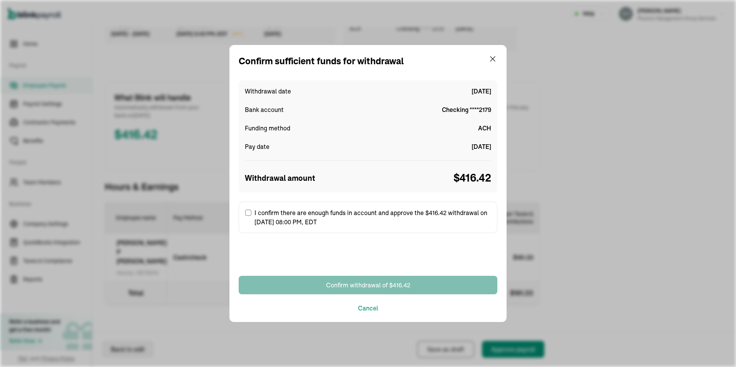
click at [250, 212] on input "I confirm there are enough funds in account and approve the $416.42 withdrawal …" at bounding box center [248, 213] width 6 height 6
checkbox input "true"
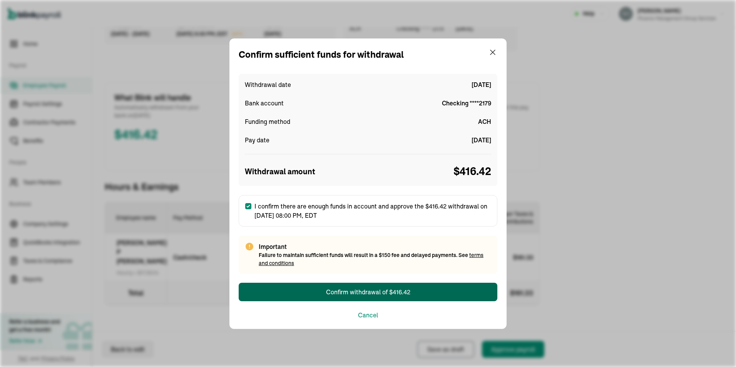
click at [360, 293] on div "Confirm withdrawal of $416.42" at bounding box center [368, 291] width 84 height 9
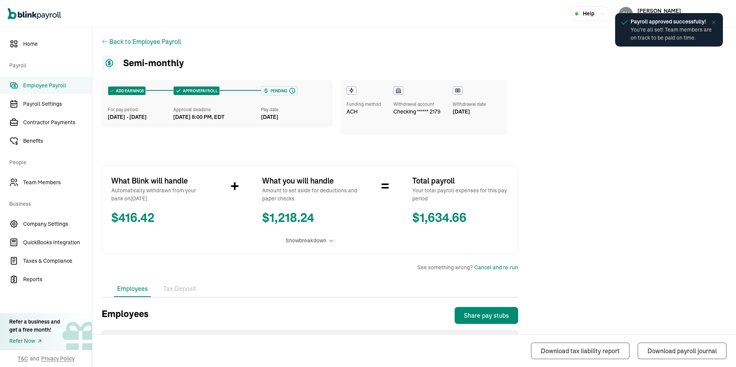
scroll to position [77, 0]
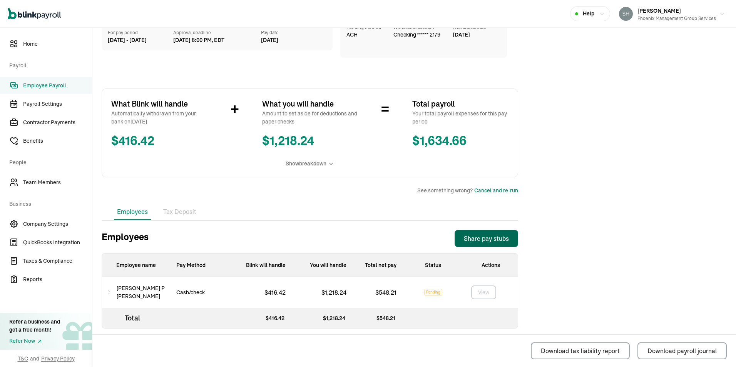
click at [486, 237] on div "Share pay stubs" at bounding box center [486, 238] width 45 height 9
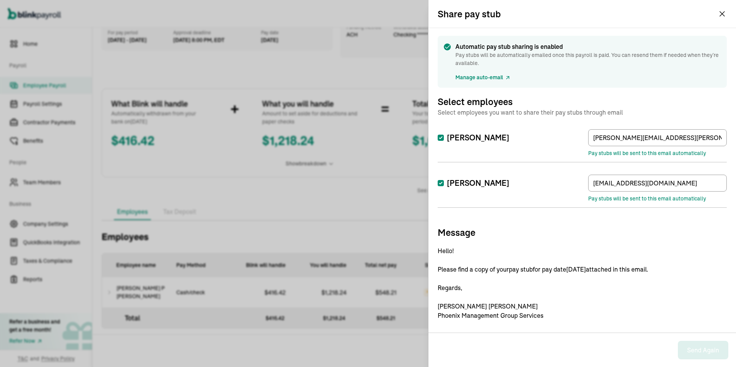
click at [440, 138] on input "[PERSON_NAME]" at bounding box center [440, 138] width 6 height 6
checkbox input "false"
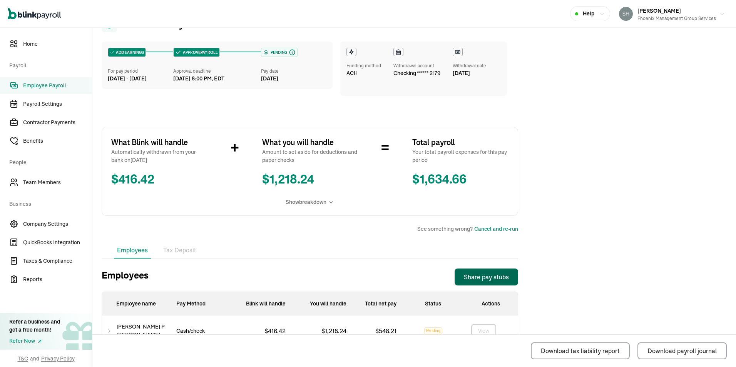
scroll to position [0, 0]
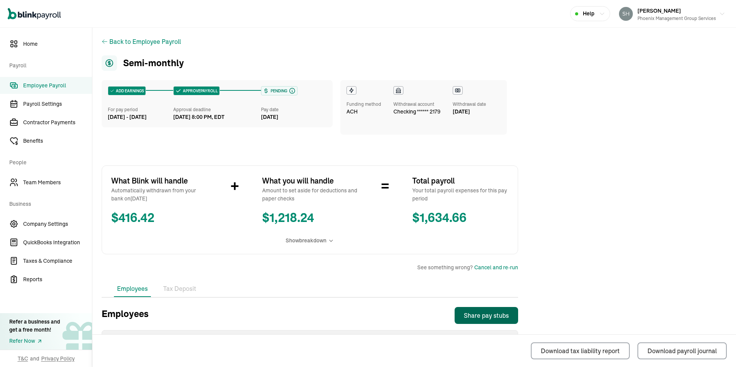
click at [39, 88] on span "Employee Payroll" at bounding box center [57, 86] width 69 height 8
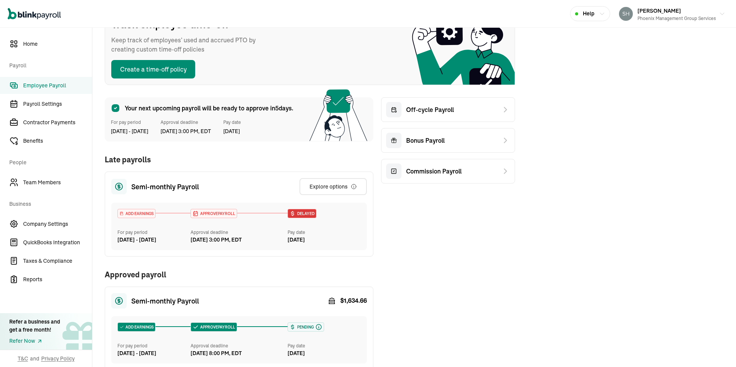
scroll to position [154, 0]
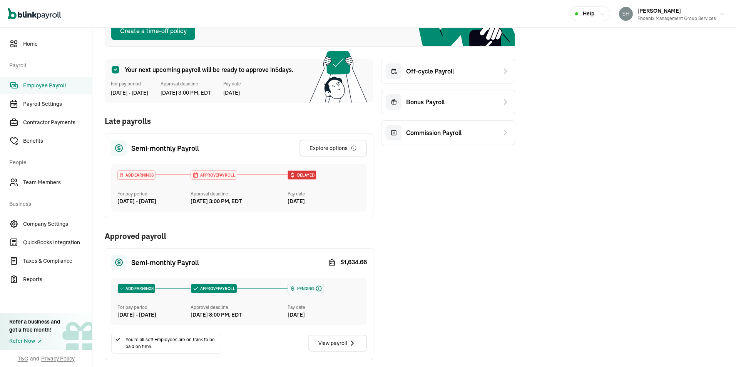
click at [34, 85] on span "Employee Payroll" at bounding box center [57, 86] width 69 height 8
click at [39, 100] on span "Payroll Settings" at bounding box center [57, 104] width 69 height 8
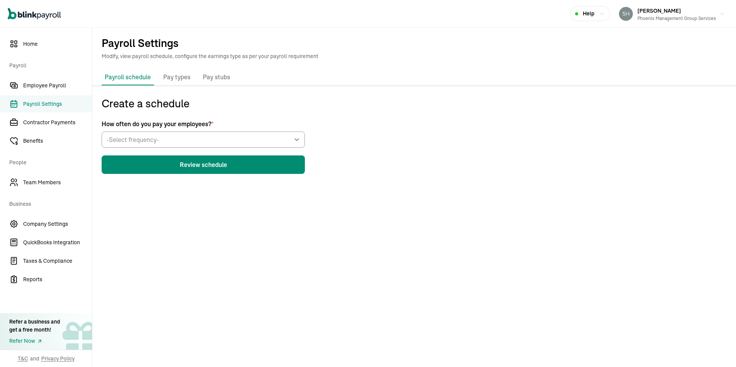
scroll to position [69, 0]
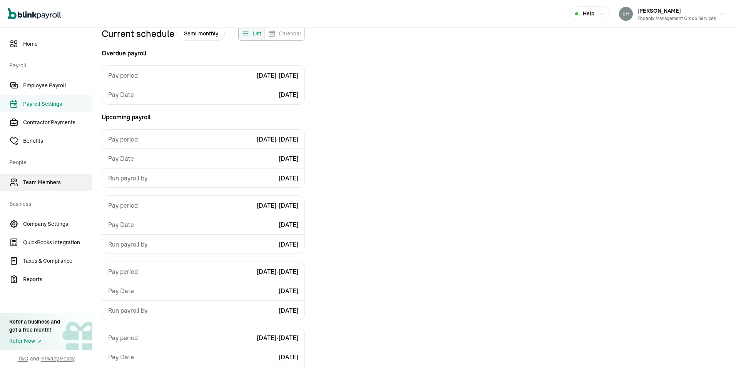
click at [37, 181] on span "Team Members" at bounding box center [57, 183] width 69 height 8
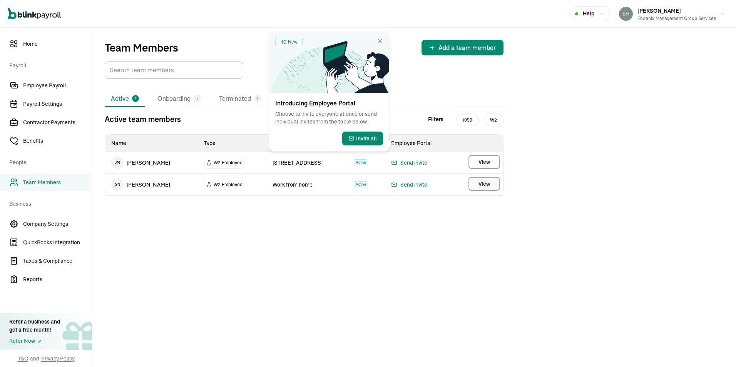
select select "2025"
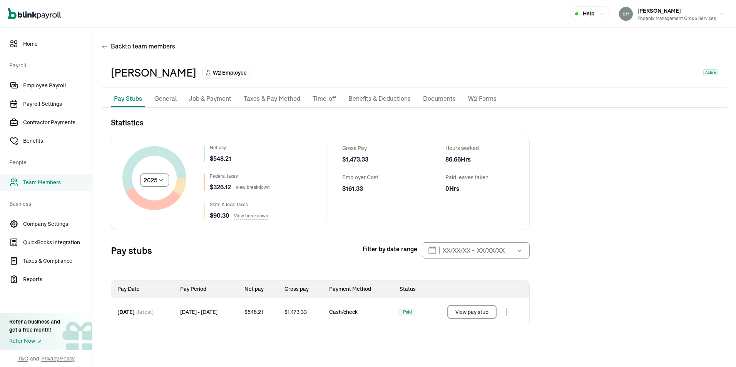
click at [464, 314] on button "View pay stub" at bounding box center [471, 312] width 49 height 14
click at [32, 105] on span "Payroll Settings" at bounding box center [57, 104] width 69 height 8
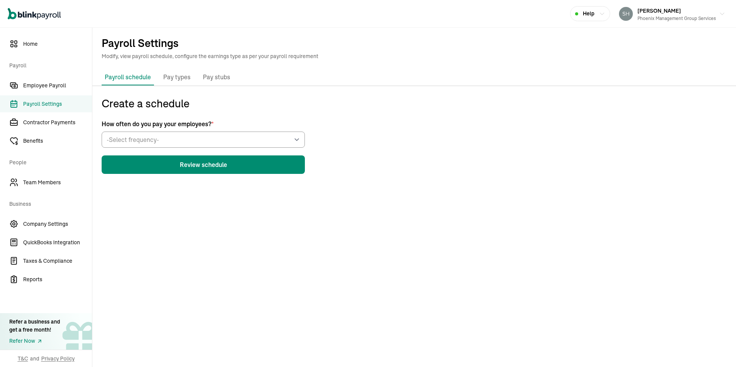
scroll to position [69, 0]
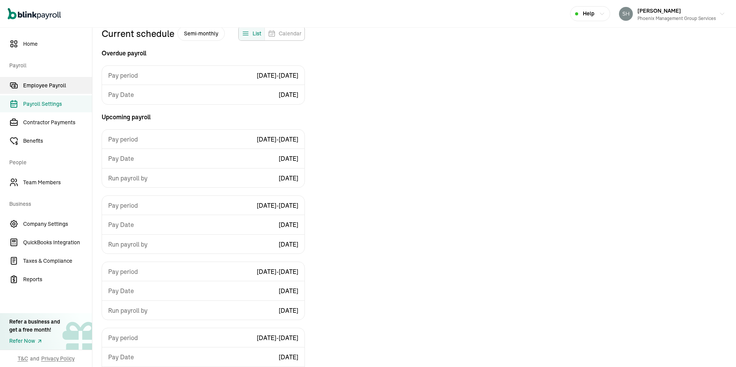
click at [42, 87] on span "Employee Payroll" at bounding box center [57, 86] width 69 height 8
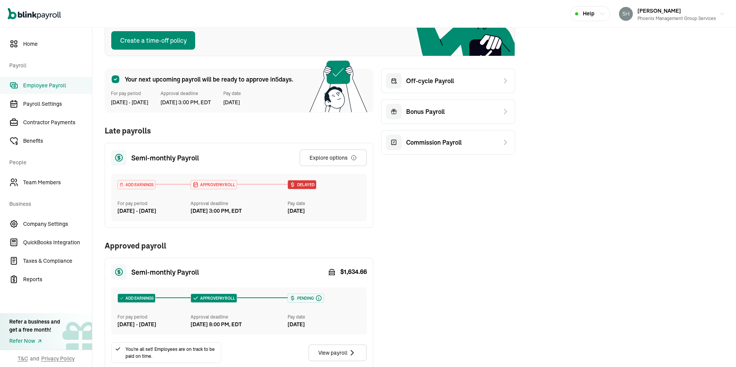
scroll to position [106, 0]
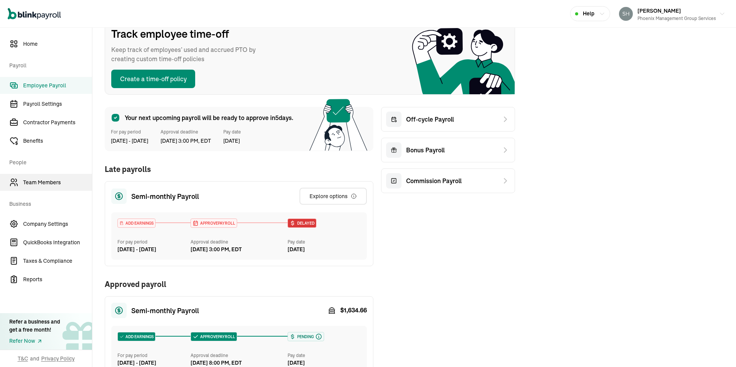
click at [35, 183] on span "Team Members" at bounding box center [57, 183] width 69 height 8
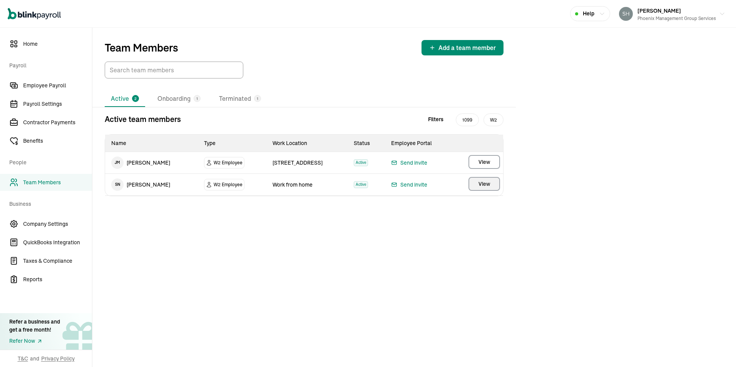
select select "2025"
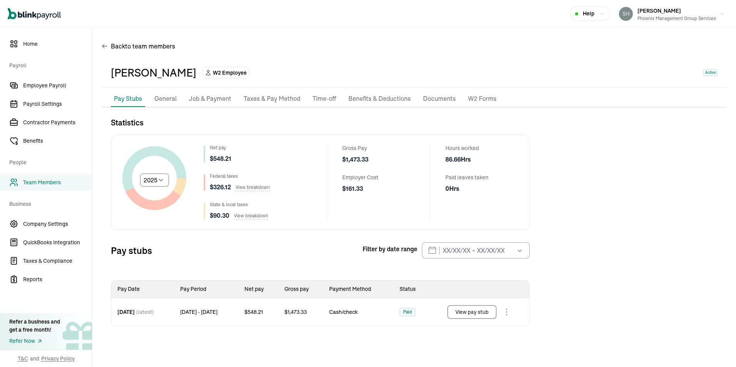
click at [281, 97] on p "Taxes & Pay Method" at bounding box center [272, 99] width 57 height 10
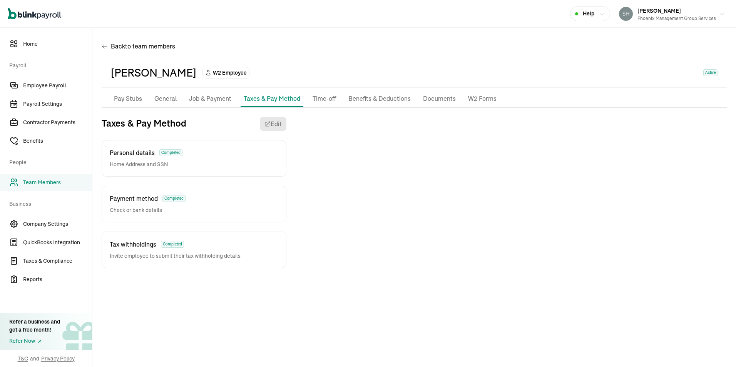
click at [322, 100] on p "Time-off" at bounding box center [323, 99] width 23 height 10
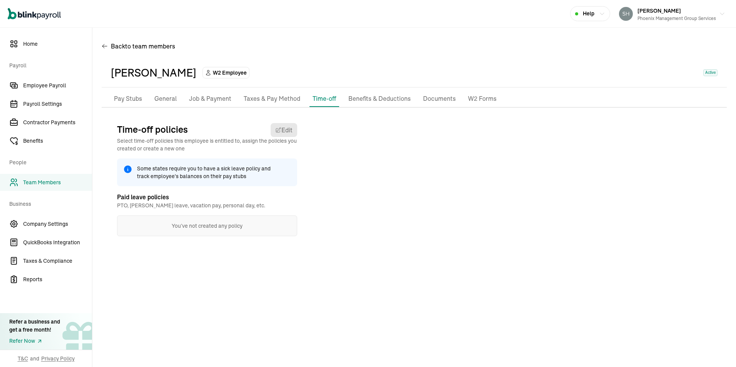
click at [372, 97] on p "Benefits & Deductions" at bounding box center [379, 99] width 62 height 10
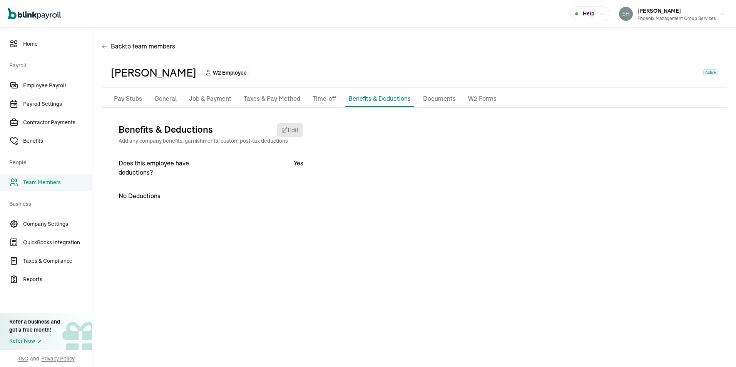
click at [435, 97] on p "Documents" at bounding box center [439, 99] width 33 height 10
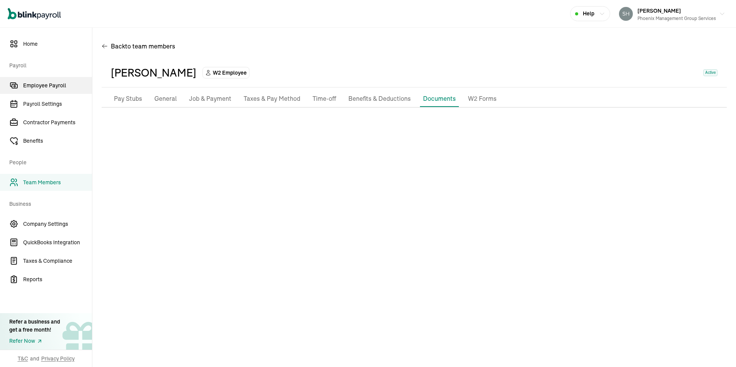
click at [50, 84] on span "Employee Payroll" at bounding box center [57, 86] width 69 height 8
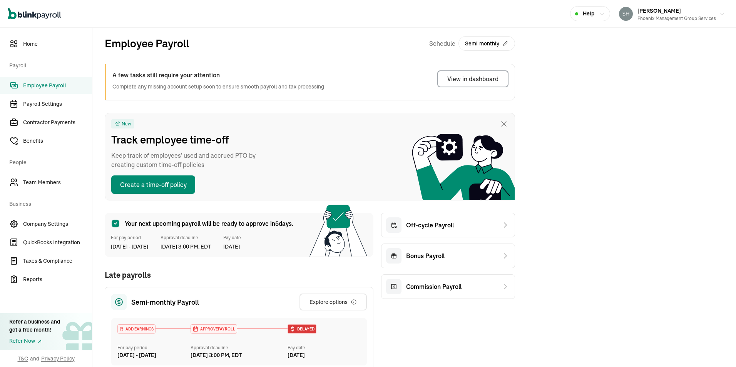
click at [37, 85] on span "Employee Payroll" at bounding box center [57, 86] width 69 height 8
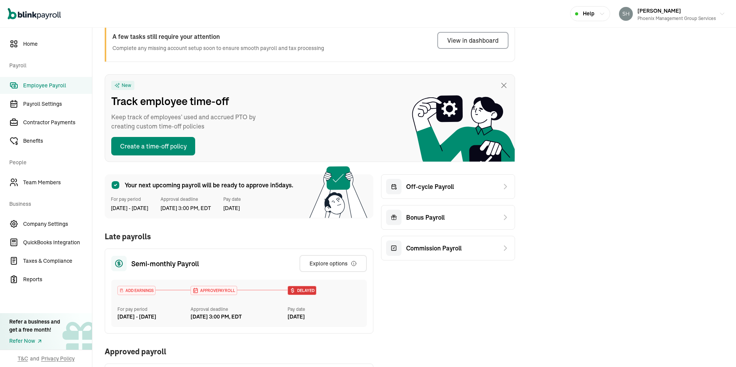
scroll to position [77, 0]
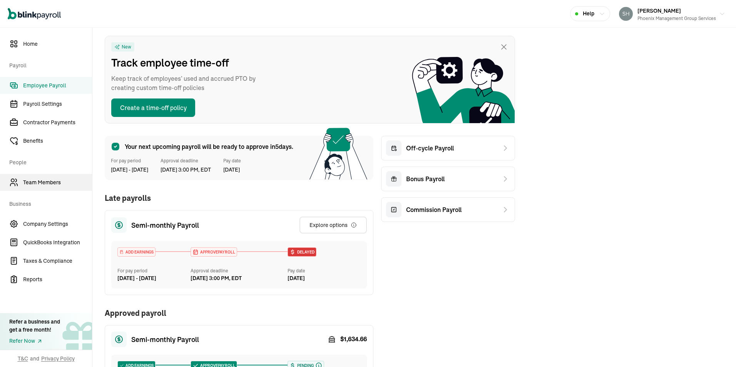
click at [30, 180] on span "Team Members" at bounding box center [57, 183] width 69 height 8
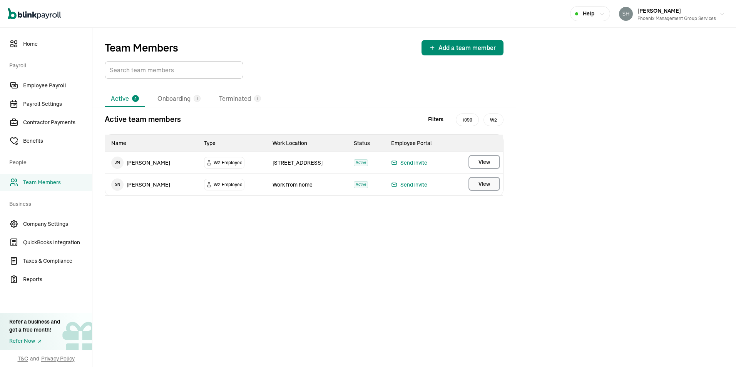
select select "2025"
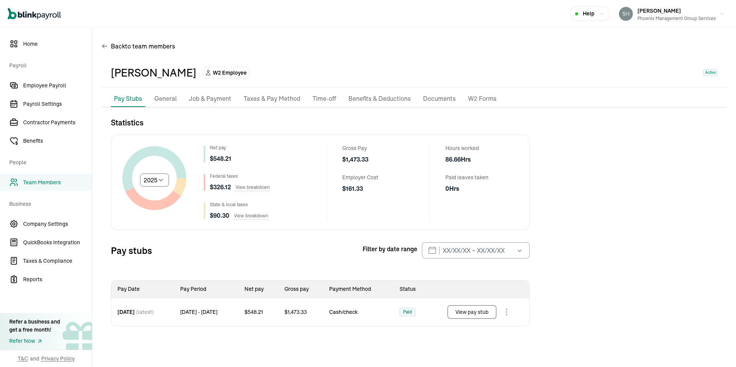
click at [476, 98] on p "W2 Forms" at bounding box center [482, 99] width 28 height 10
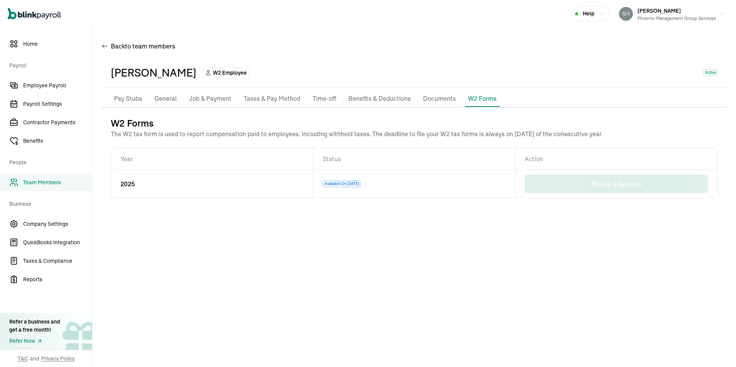
click at [136, 97] on p "Pay Stubs" at bounding box center [128, 99] width 28 height 10
select select "2025"
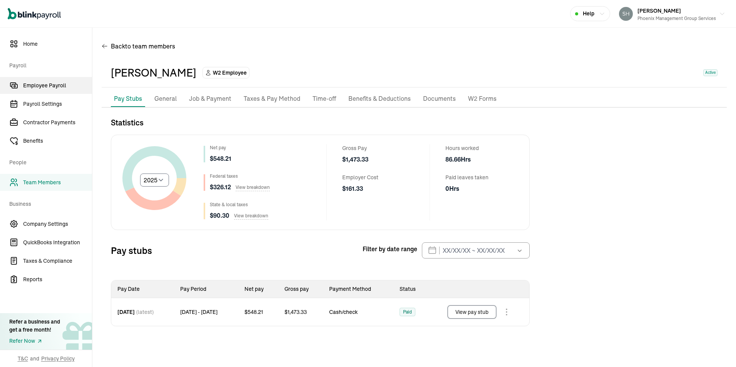
click at [37, 84] on span "Employee Payroll" at bounding box center [57, 86] width 69 height 8
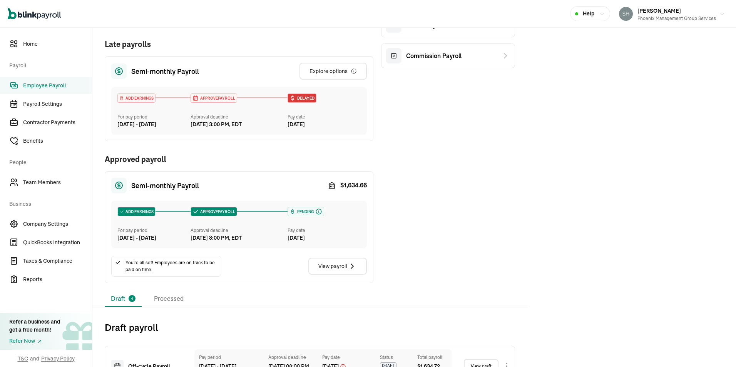
scroll to position [192, 0]
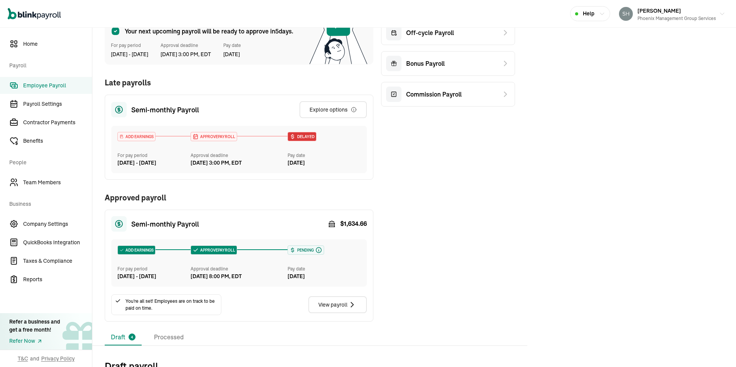
click at [147, 163] on div "[DATE] - [DATE]" at bounding box center [153, 163] width 73 height 8
click at [196, 163] on div "[DATE] 3:00 PM, EDT" at bounding box center [215, 163] width 51 height 8
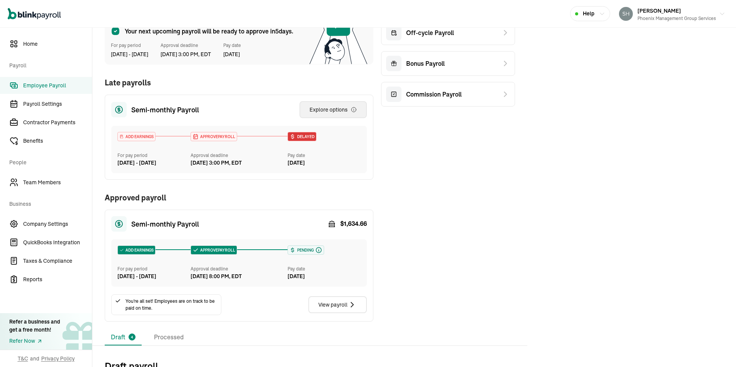
click at [328, 107] on div "Explore options" at bounding box center [332, 110] width 47 height 8
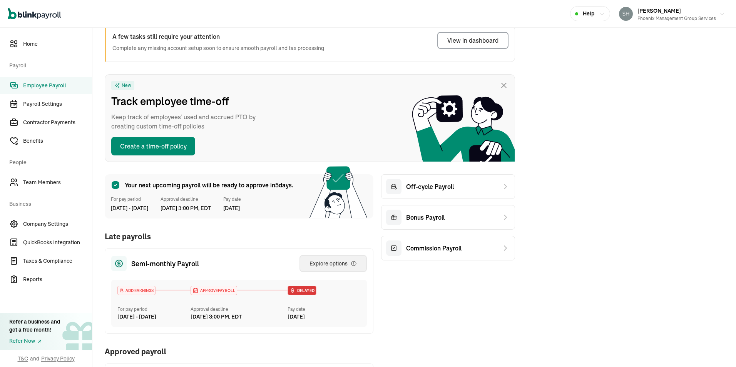
scroll to position [0, 0]
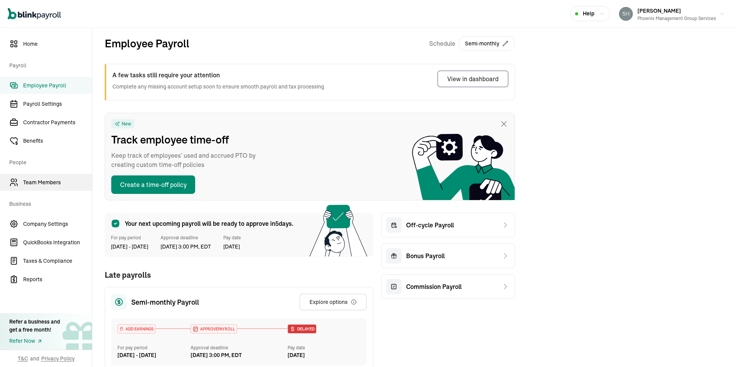
click at [38, 180] on span "Team Members" at bounding box center [57, 183] width 69 height 8
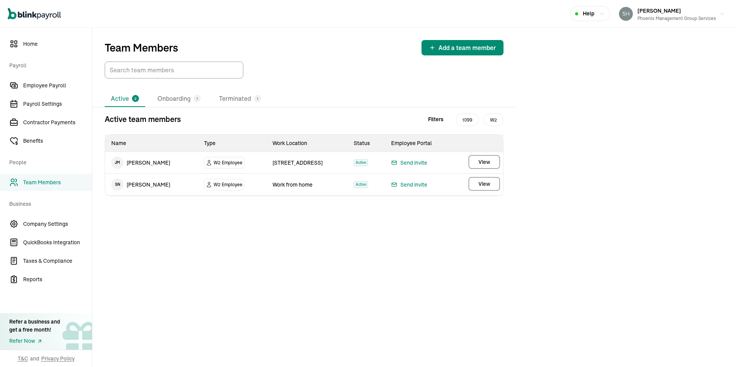
click at [47, 184] on span "Team Members" at bounding box center [57, 183] width 69 height 8
select select "2025"
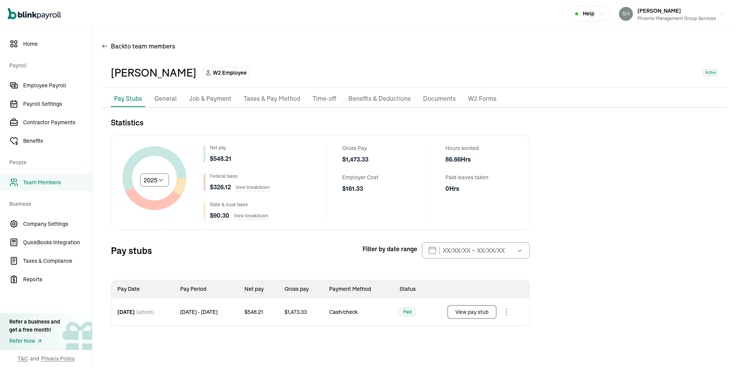
click at [163, 96] on p "General" at bounding box center [165, 99] width 22 height 10
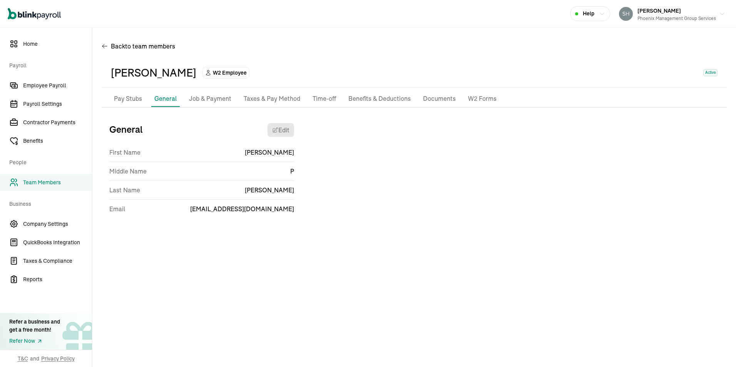
click at [212, 98] on p "Job & Payment" at bounding box center [210, 99] width 42 height 10
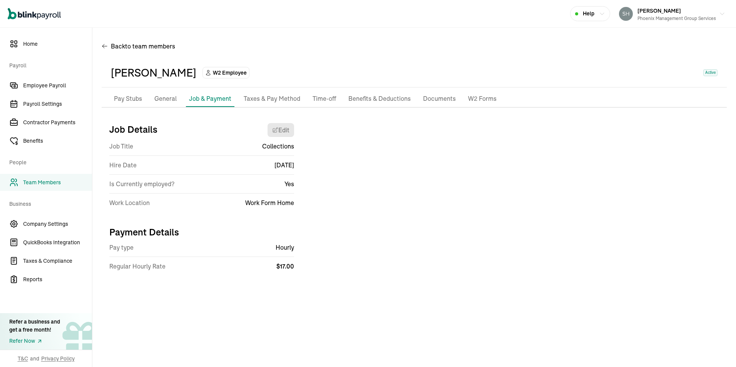
click at [270, 97] on p "Taxes & Pay Method" at bounding box center [272, 99] width 57 height 10
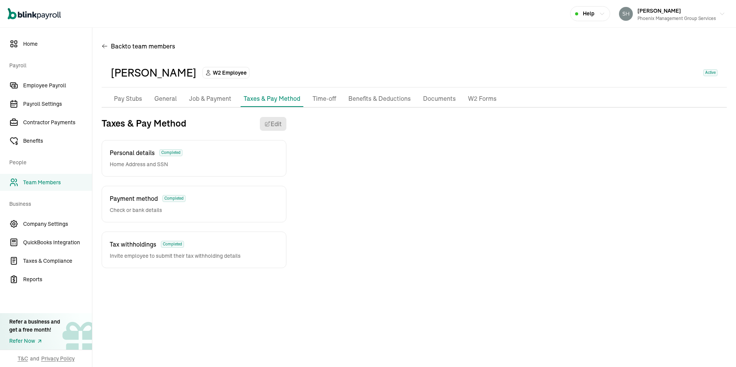
click at [360, 95] on p "Benefits & Deductions" at bounding box center [379, 99] width 62 height 10
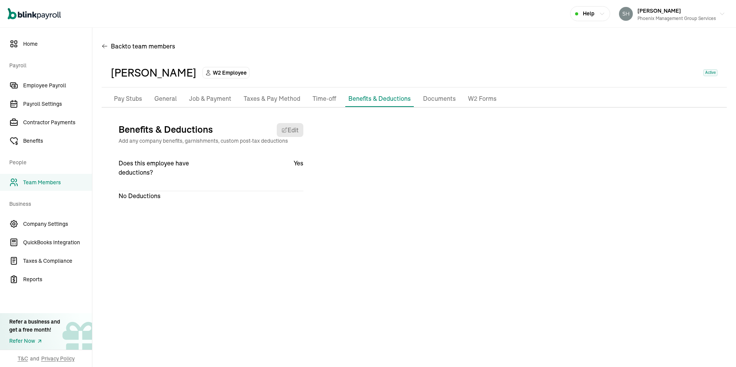
click at [437, 97] on p "Documents" at bounding box center [439, 99] width 33 height 10
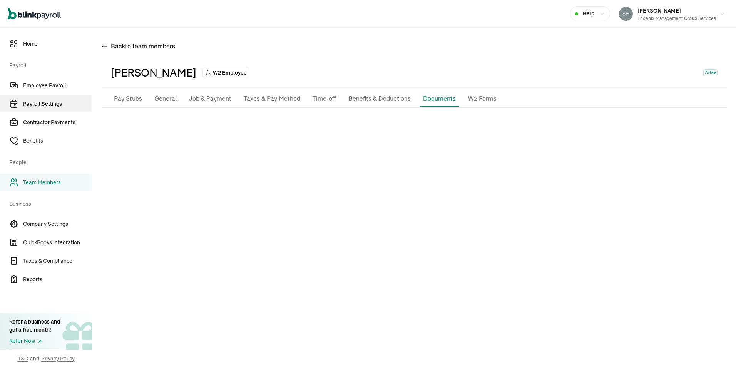
click at [37, 102] on span "Payroll Settings" at bounding box center [57, 104] width 69 height 8
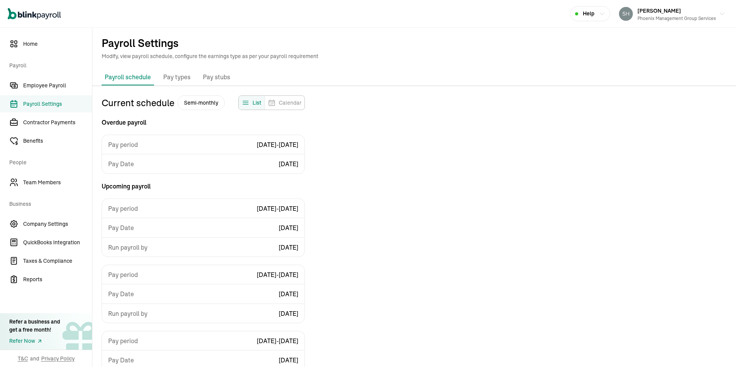
scroll to position [69, 0]
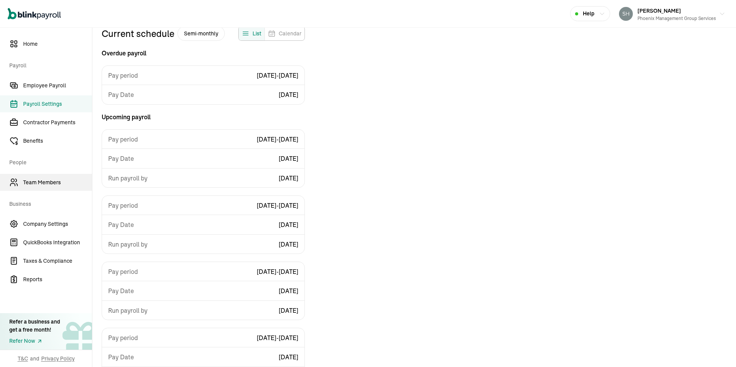
click at [35, 185] on span "Team Members" at bounding box center [57, 183] width 69 height 8
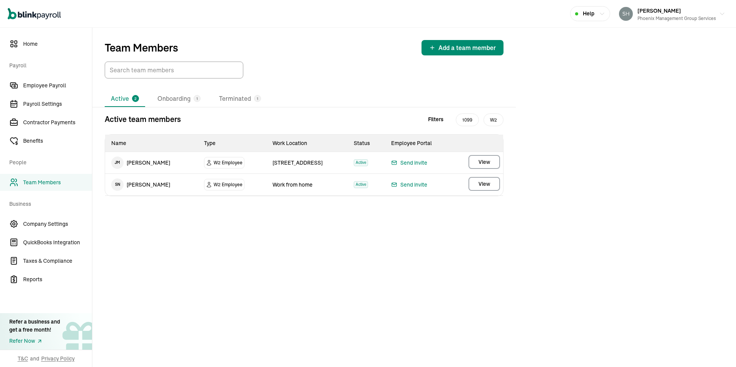
click at [27, 182] on span "Team Members" at bounding box center [57, 183] width 69 height 8
